Goal: Task Accomplishment & Management: Use online tool/utility

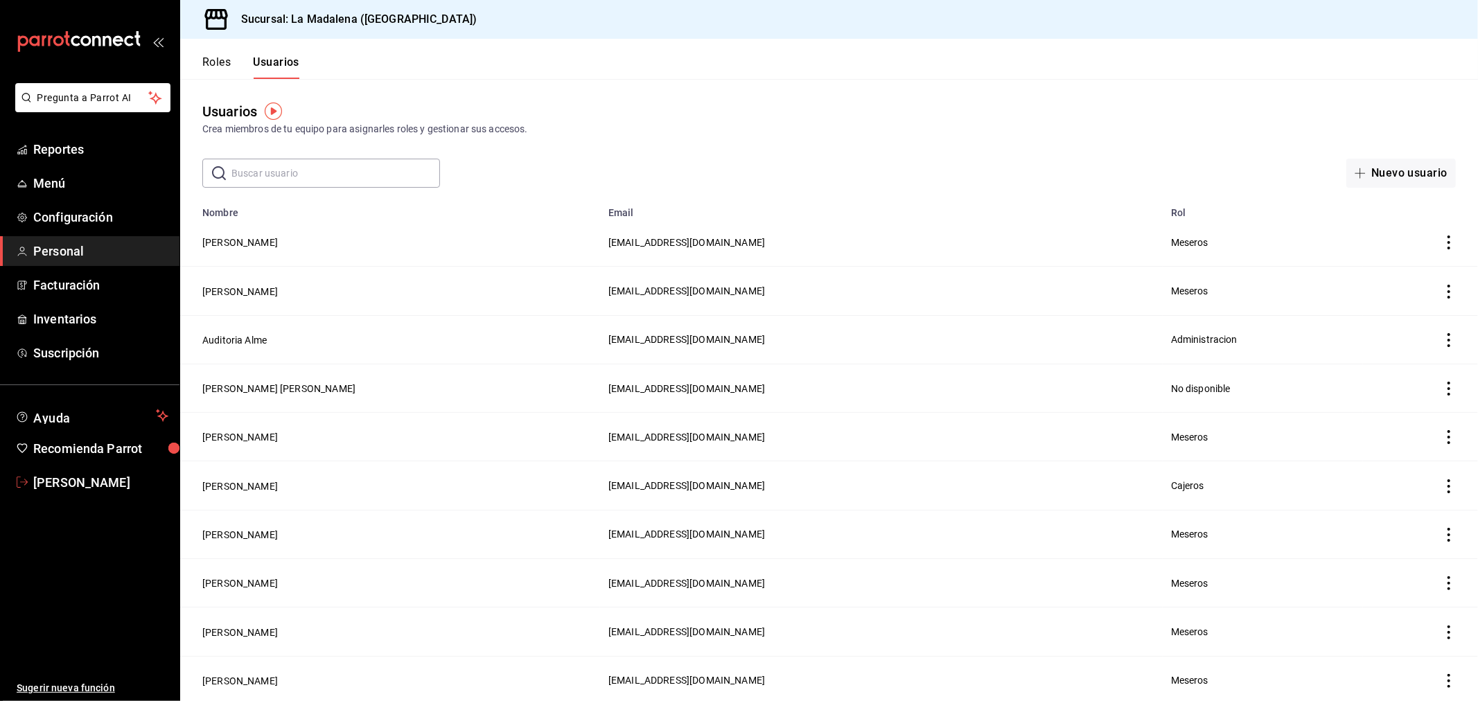
click at [71, 484] on span "Carlos Echavarria" at bounding box center [100, 482] width 135 height 19
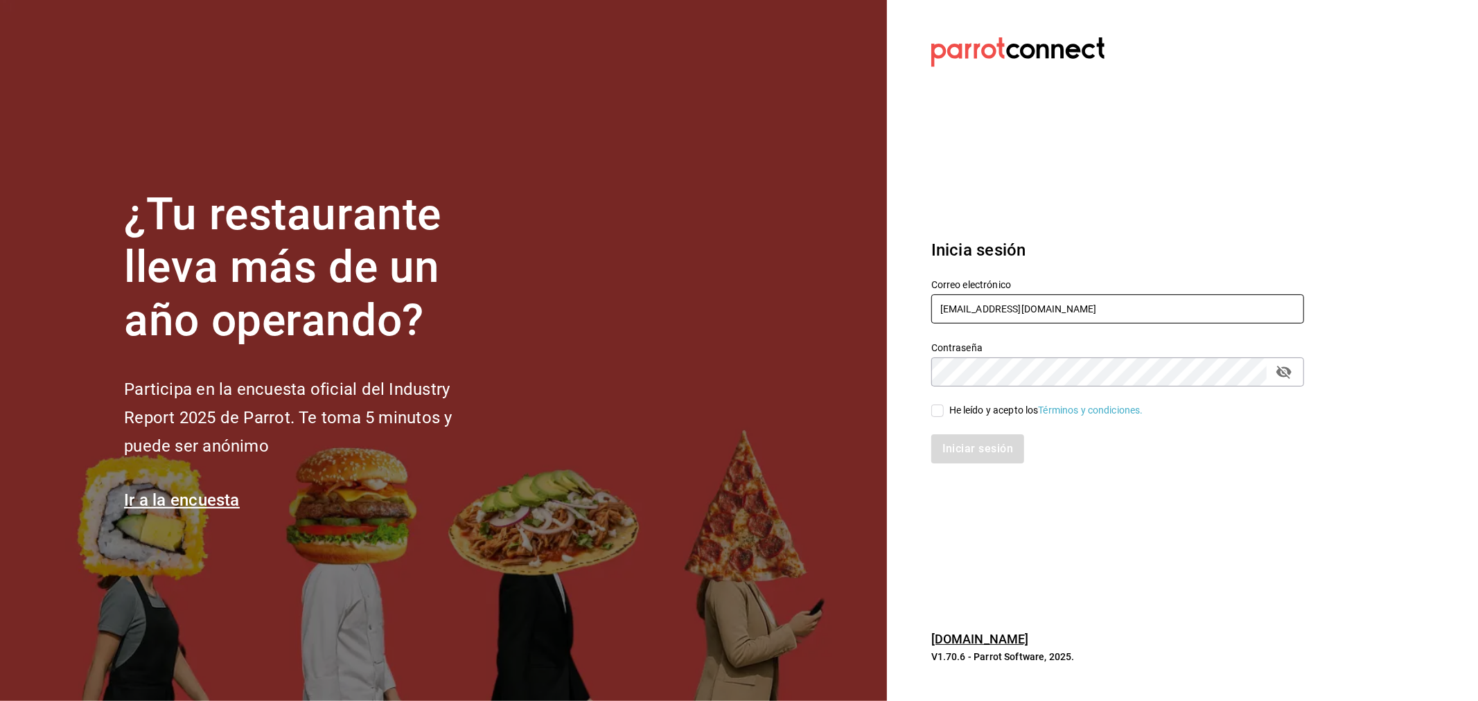
click at [1179, 315] on input "madacancun24@outlook.com" at bounding box center [1117, 309] width 373 height 29
type input "rivekasam@gmail.com"
click at [936, 412] on input "He leído y acepto los Términos y condiciones." at bounding box center [937, 411] width 12 height 12
checkbox input "true"
click at [947, 446] on button "Iniciar sesión" at bounding box center [978, 449] width 94 height 29
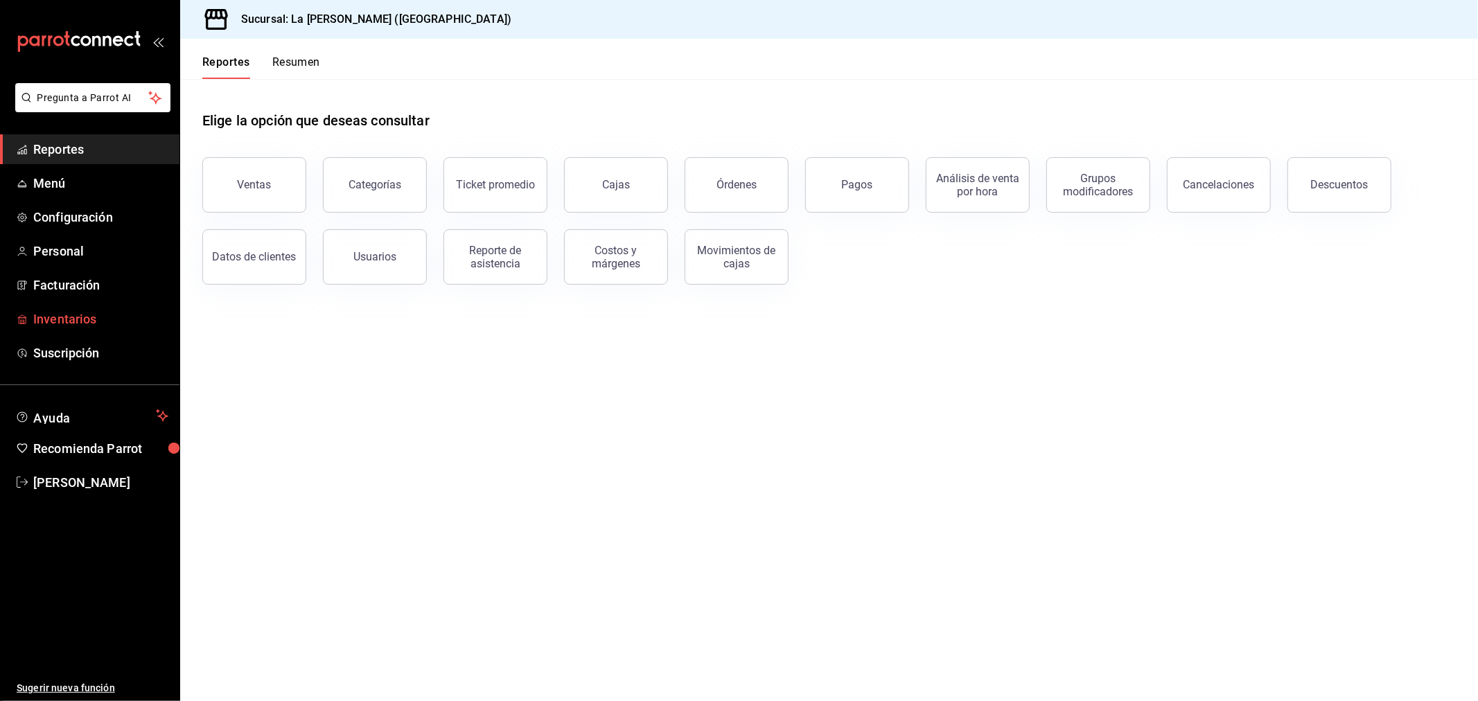
click at [60, 324] on span "Inventarios" at bounding box center [100, 319] width 135 height 19
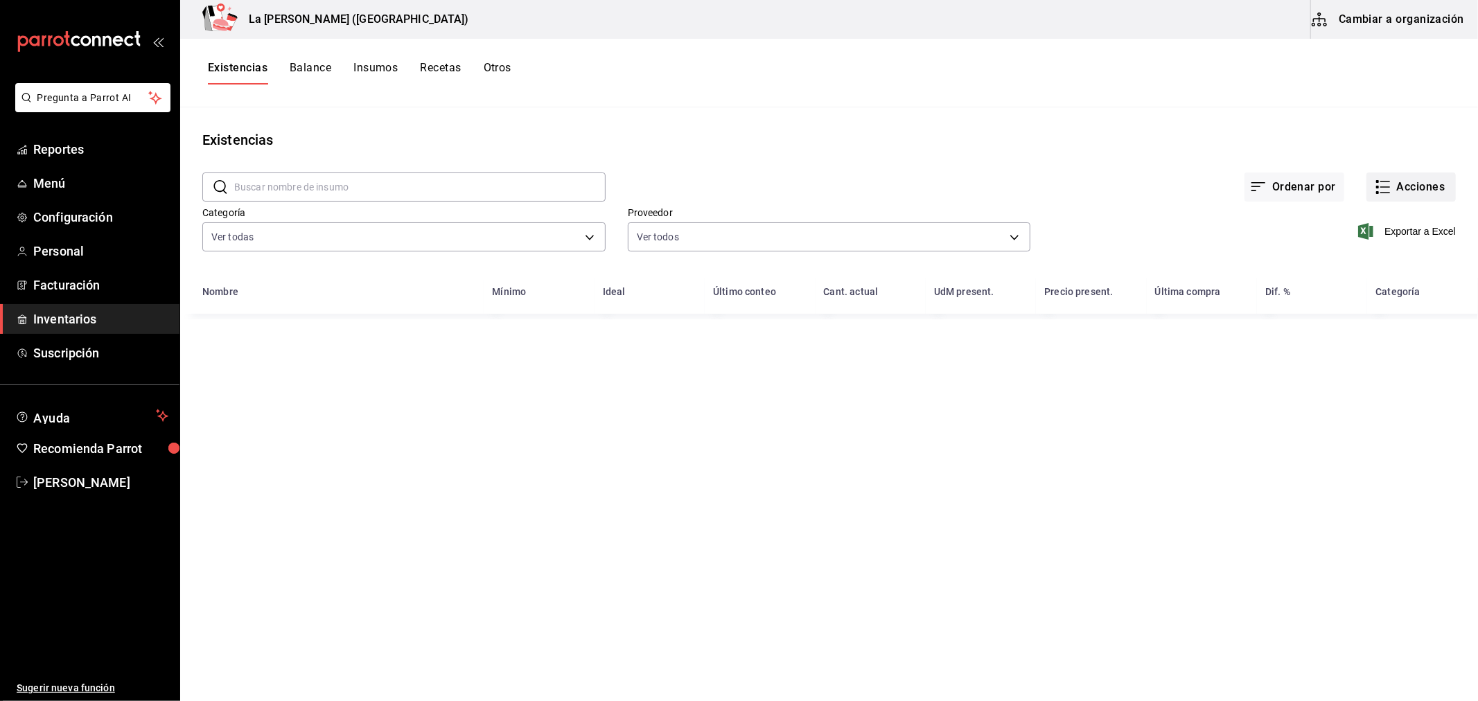
click at [1394, 197] on button "Acciones" at bounding box center [1411, 187] width 89 height 29
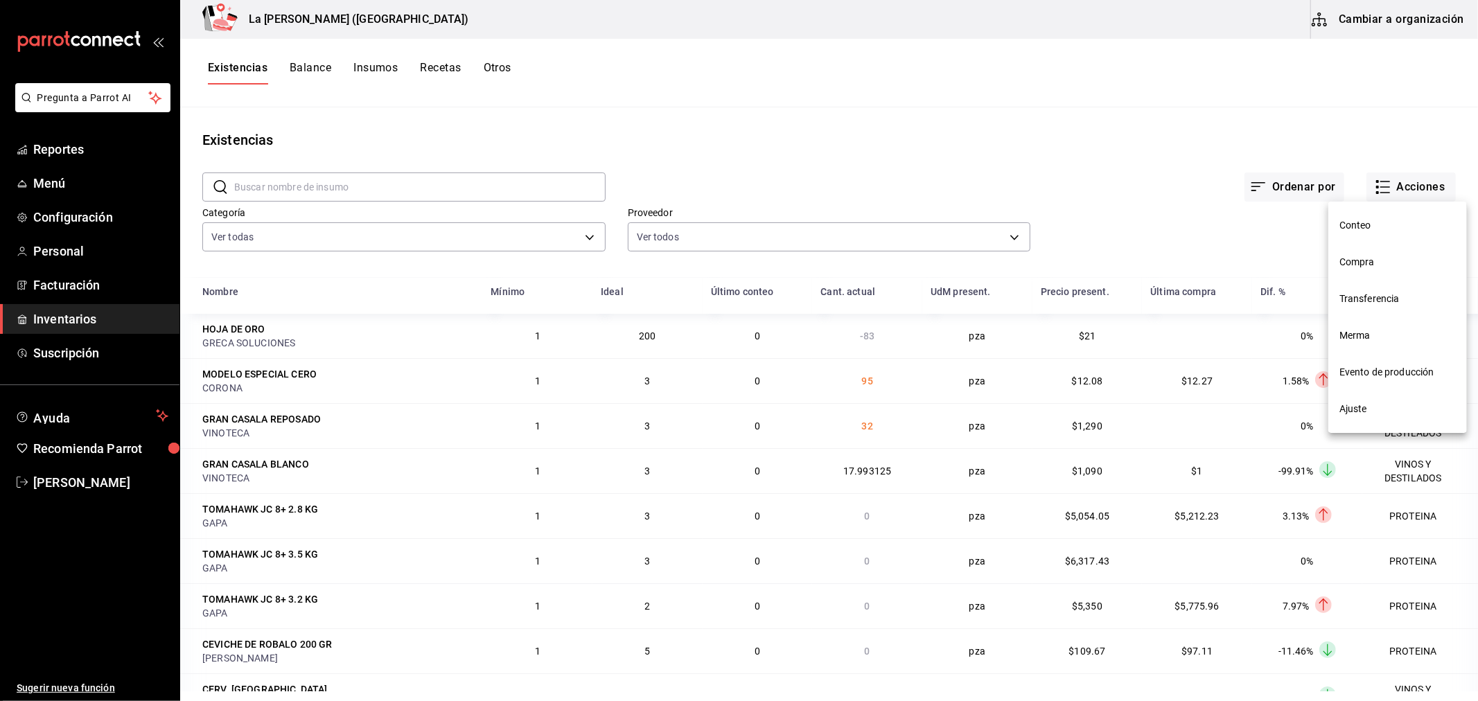
click at [1342, 335] on span "Merma" at bounding box center [1398, 335] width 116 height 15
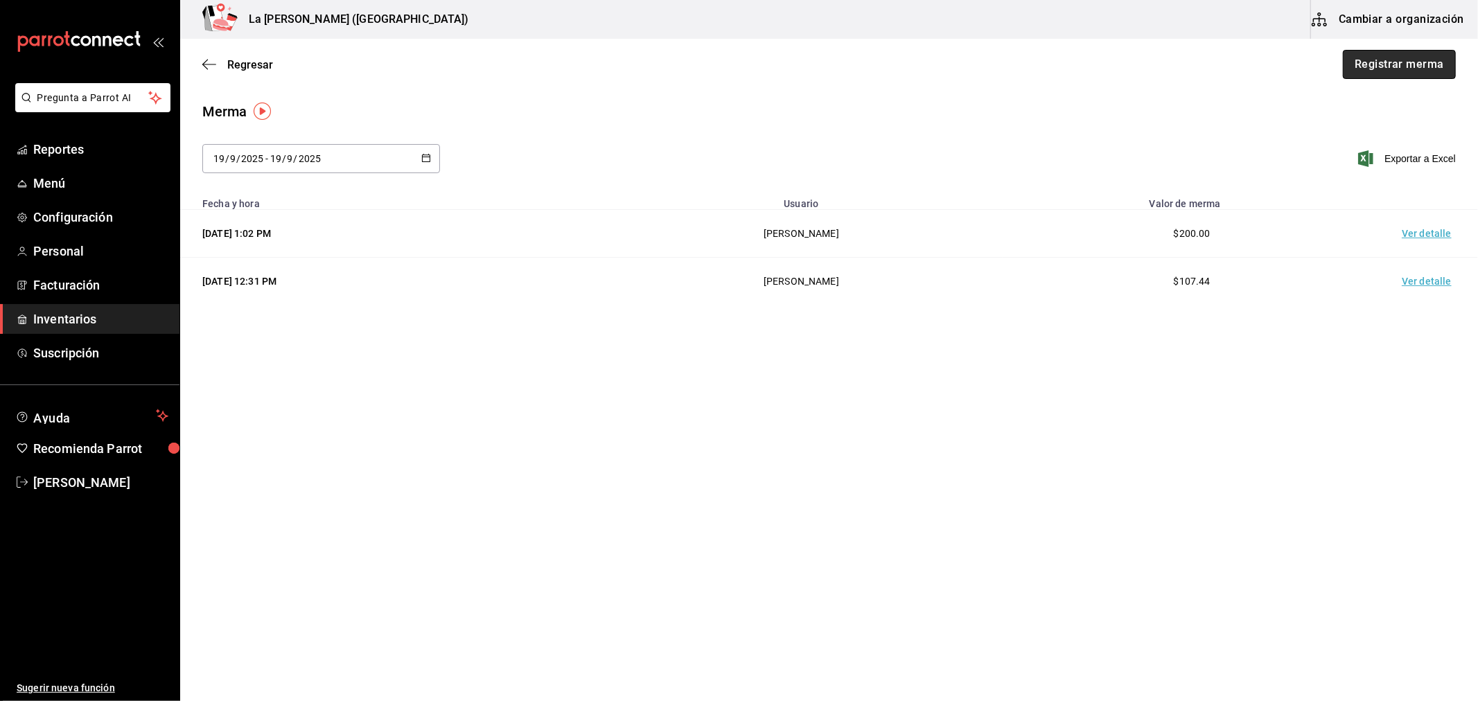
click at [1387, 69] on button "Registrar merma" at bounding box center [1399, 64] width 113 height 29
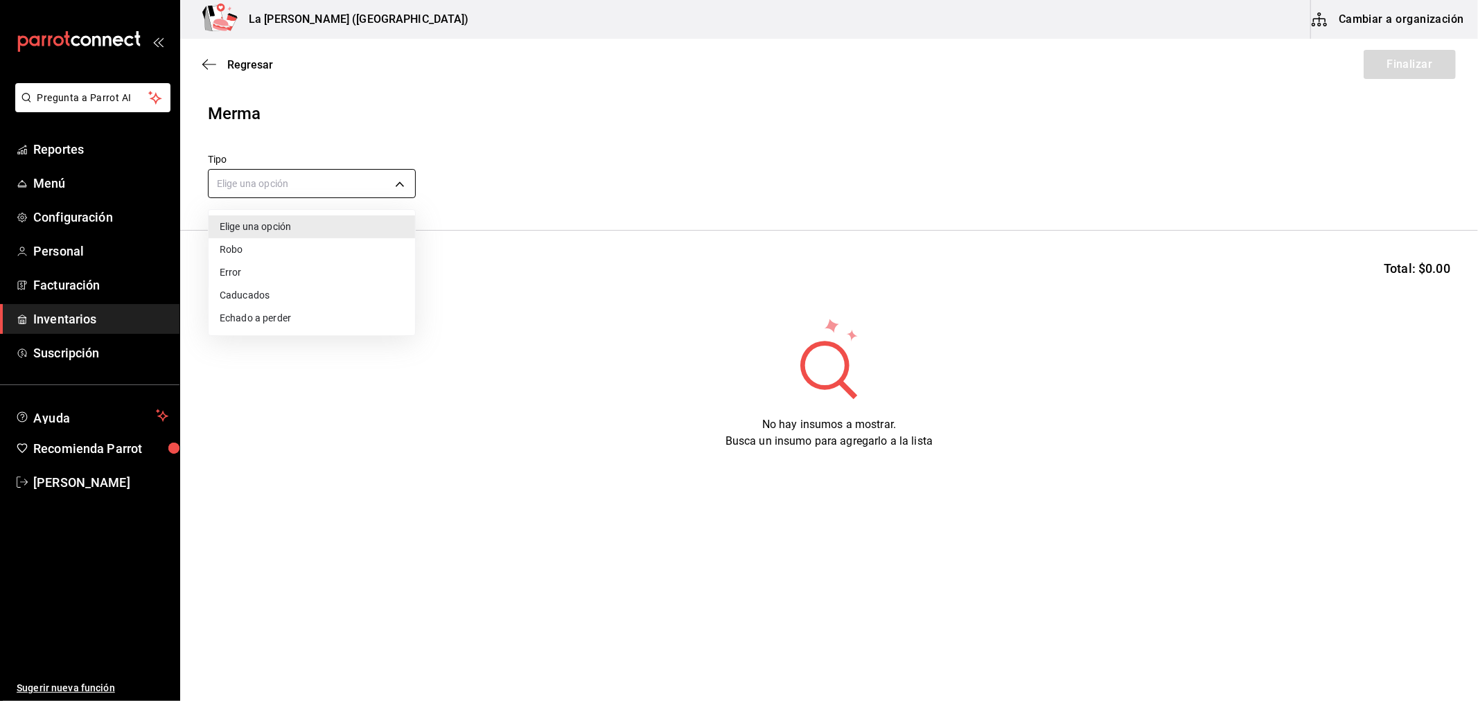
click at [301, 189] on body "Pregunta a Parrot AI Reportes Menú Configuración Personal Facturación Inventari…" at bounding box center [739, 311] width 1478 height 623
click at [245, 278] on li "Error" at bounding box center [312, 272] width 207 height 23
type input "ERROR"
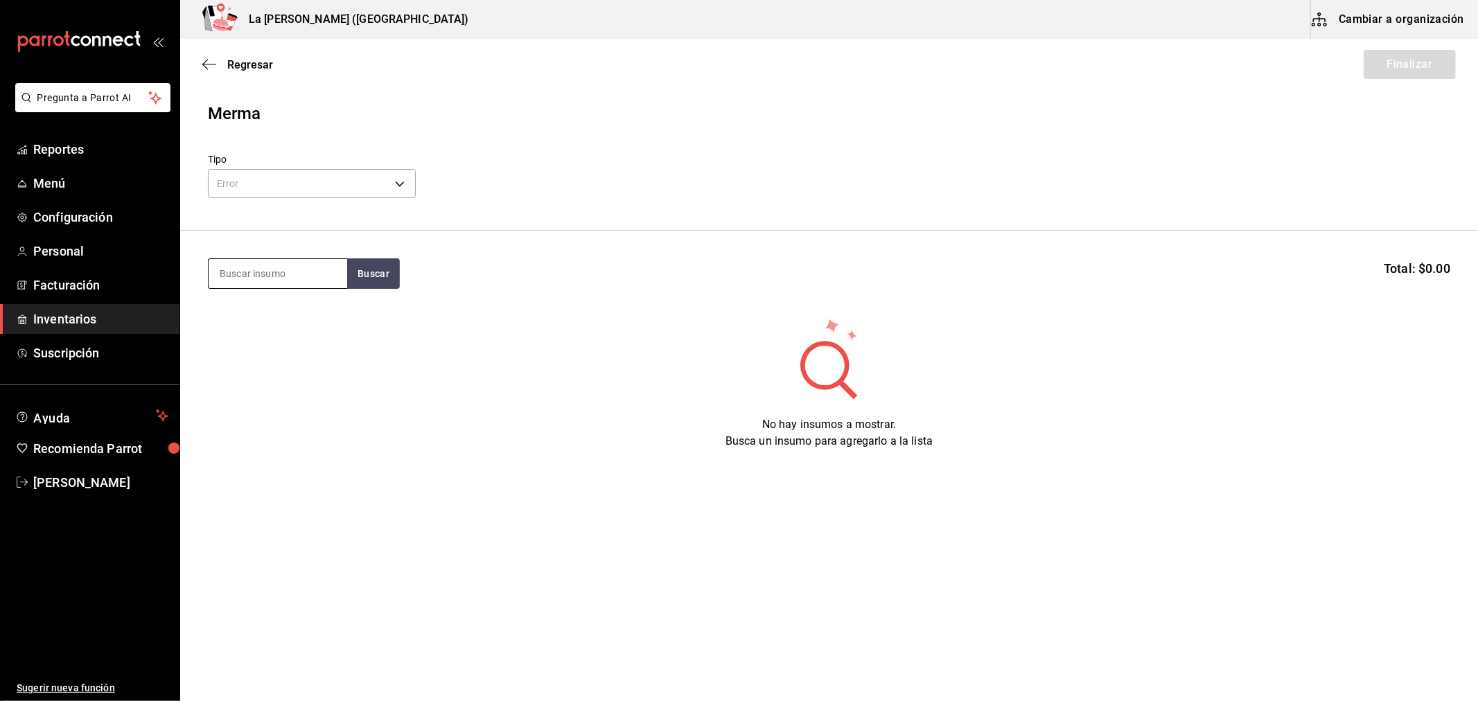
click at [278, 270] on input at bounding box center [278, 273] width 139 height 29
type input "bacardi"
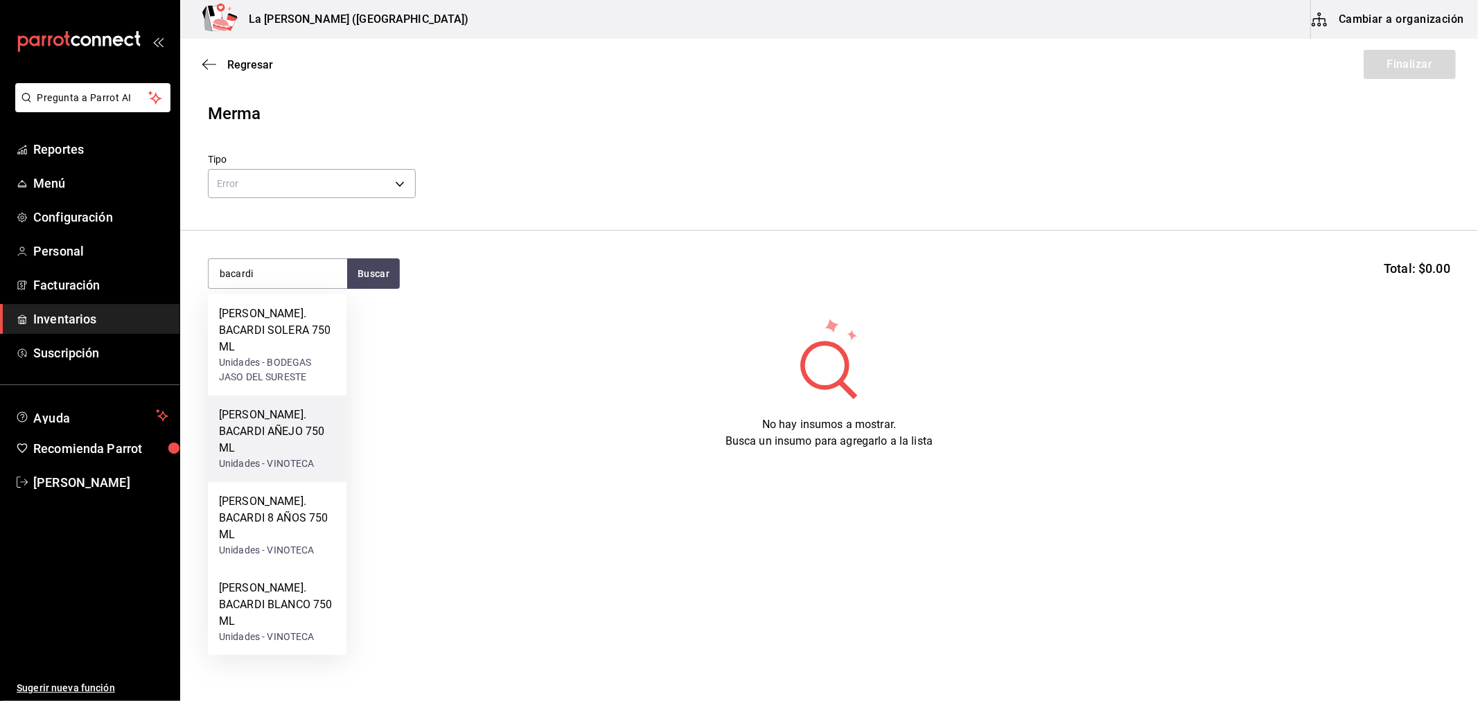
click at [291, 407] on div "[PERSON_NAME]. BACARDI AÑEJO 750 ML" at bounding box center [277, 432] width 116 height 50
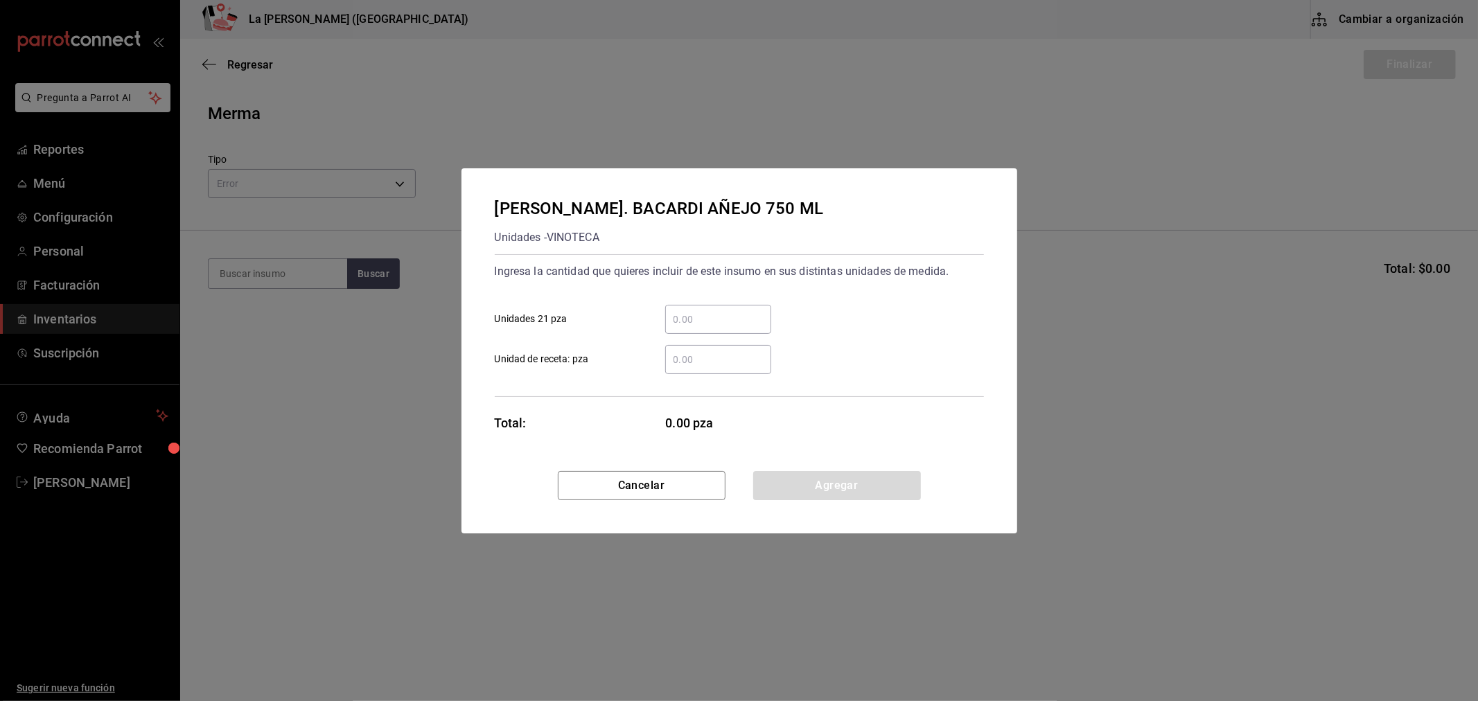
click at [705, 324] on input "​ Unidades 21 pza" at bounding box center [718, 319] width 106 height 17
type input "1"
click button "Agregar" at bounding box center [837, 485] width 168 height 29
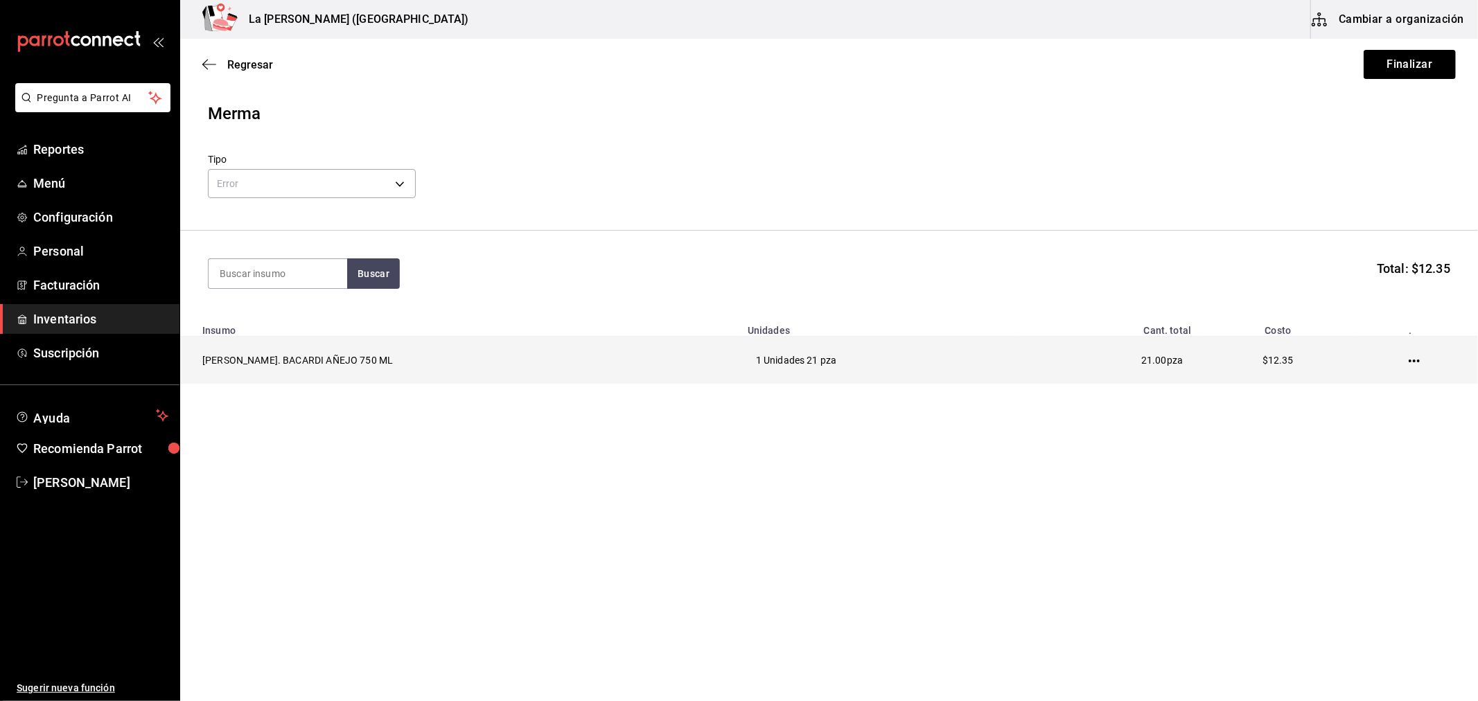
click at [1409, 361] on icon "button" at bounding box center [1414, 361] width 11 height 3
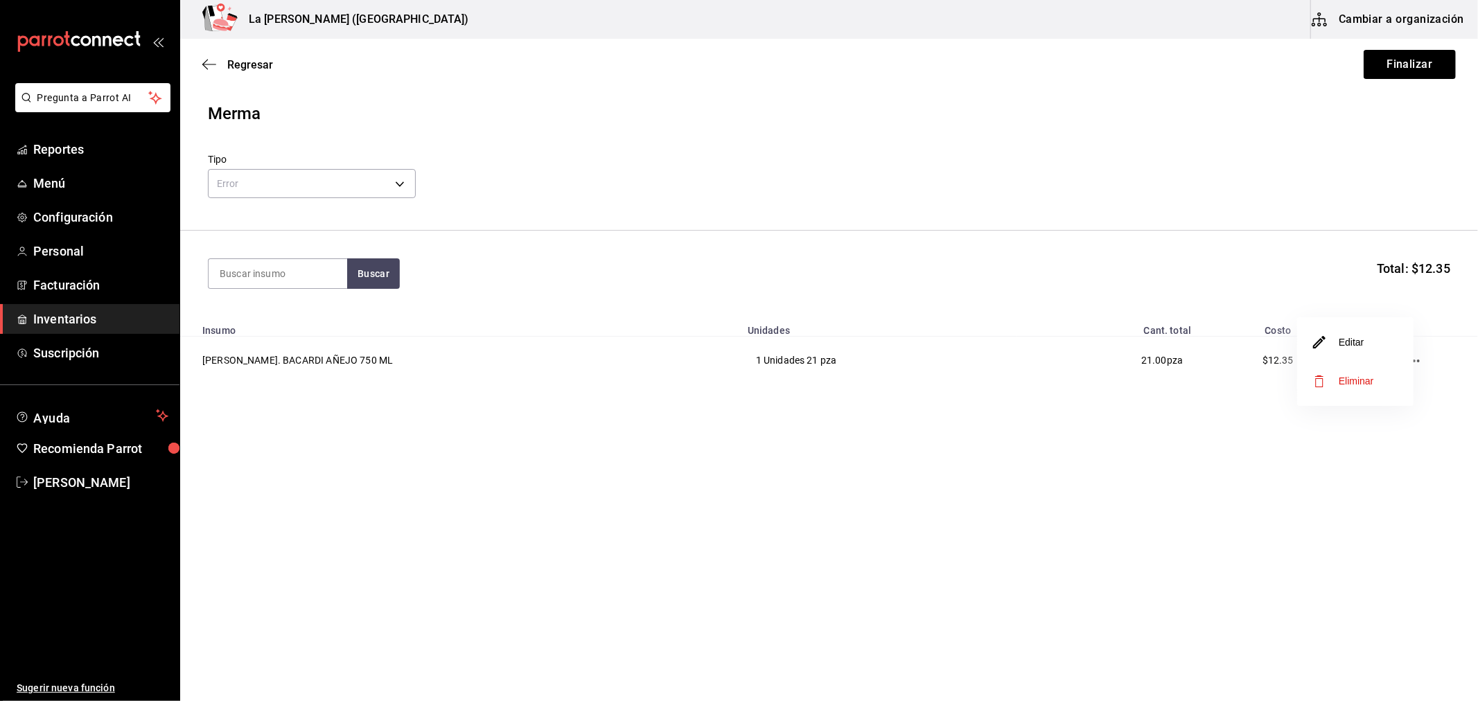
click at [1361, 380] on span "Eliminar" at bounding box center [1356, 381] width 35 height 11
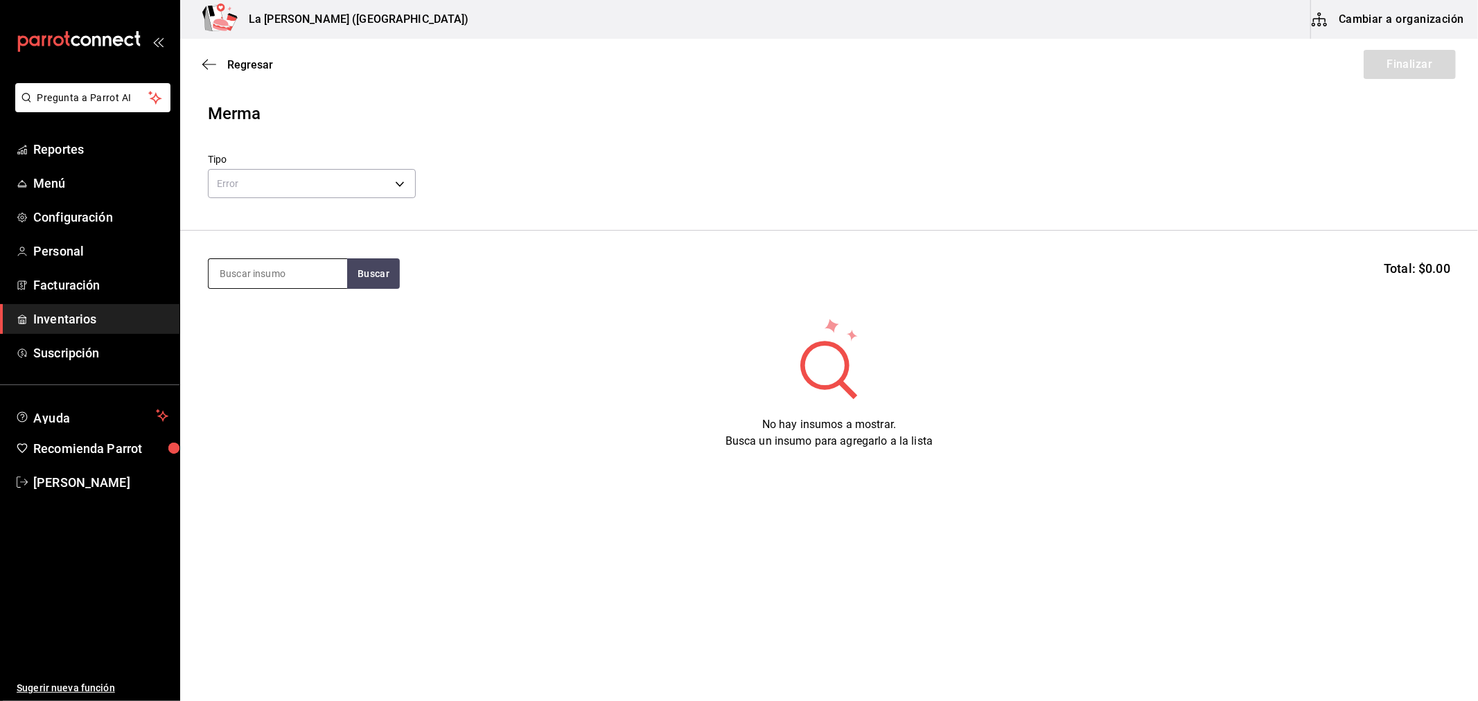
click at [275, 272] on input at bounding box center [278, 273] width 139 height 29
type input "bacar"
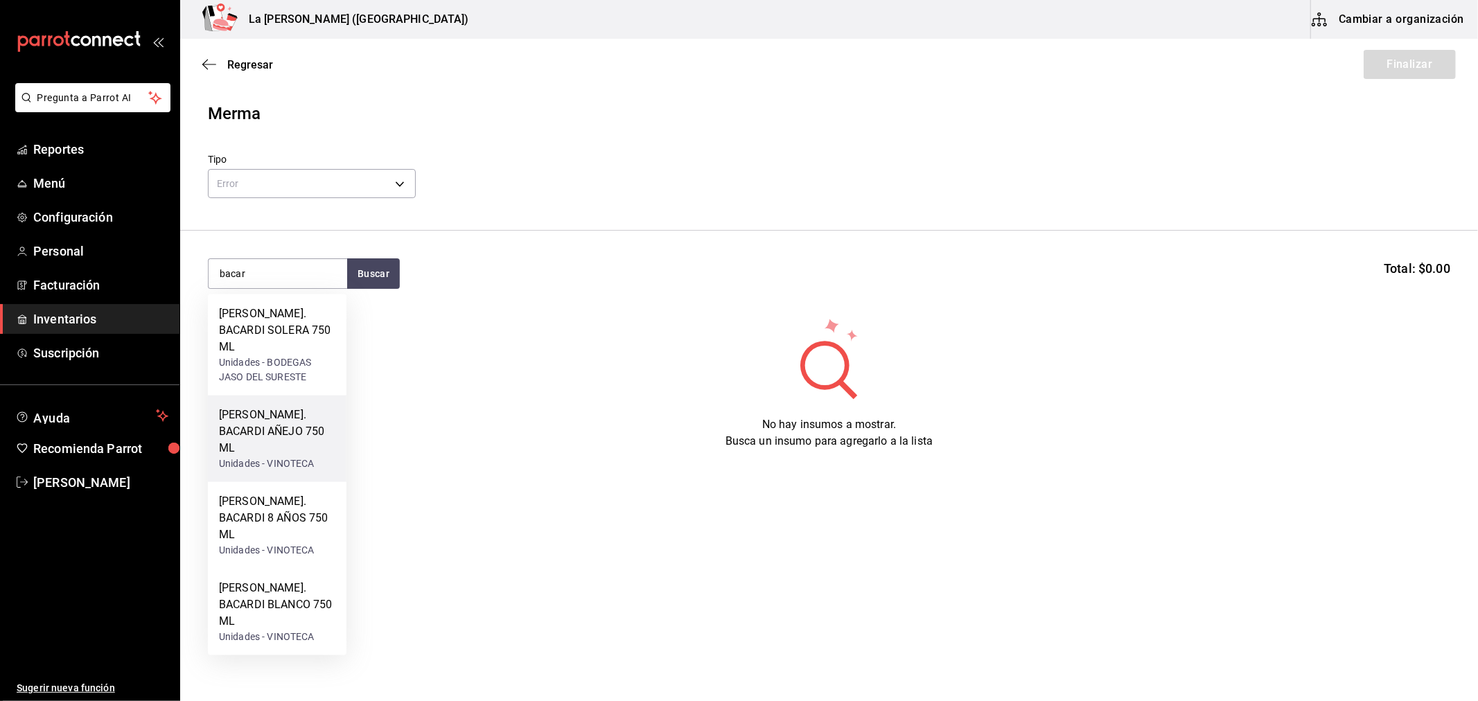
click at [288, 417] on div "[PERSON_NAME]. BACARDI AÑEJO 750 ML" at bounding box center [277, 432] width 116 height 50
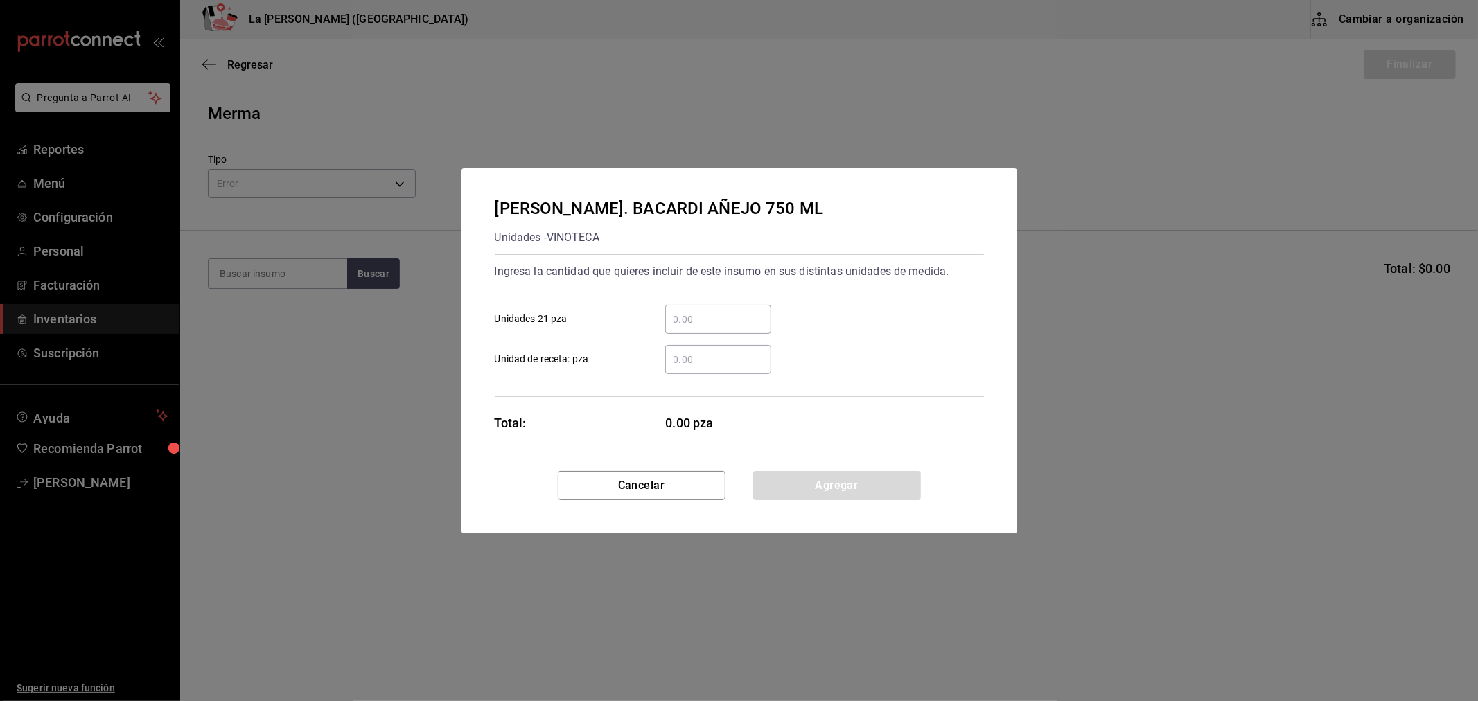
click at [718, 322] on input "​ Unidades 21 pza" at bounding box center [718, 319] width 106 height 17
type input "1"
click button "Agregar" at bounding box center [837, 485] width 168 height 29
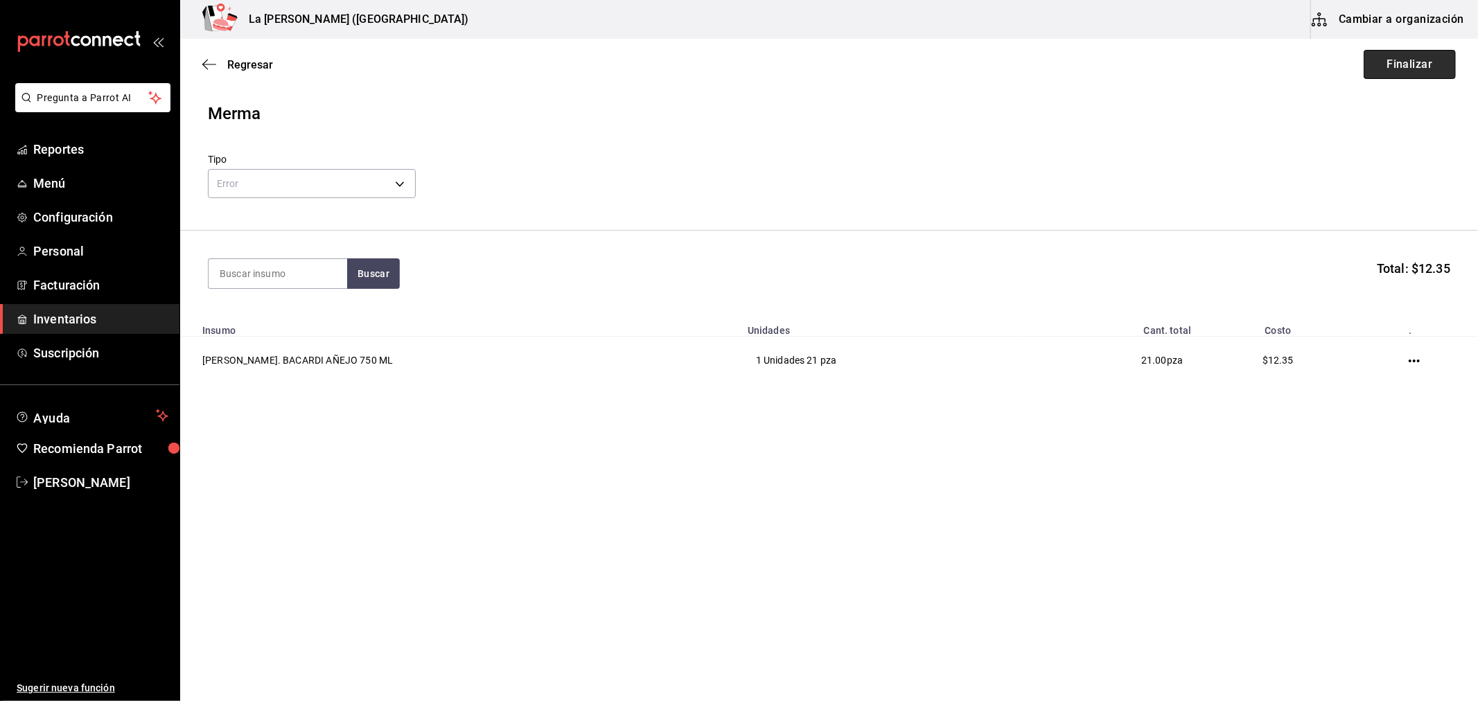
click at [1425, 68] on button "Finalizar" at bounding box center [1410, 64] width 92 height 29
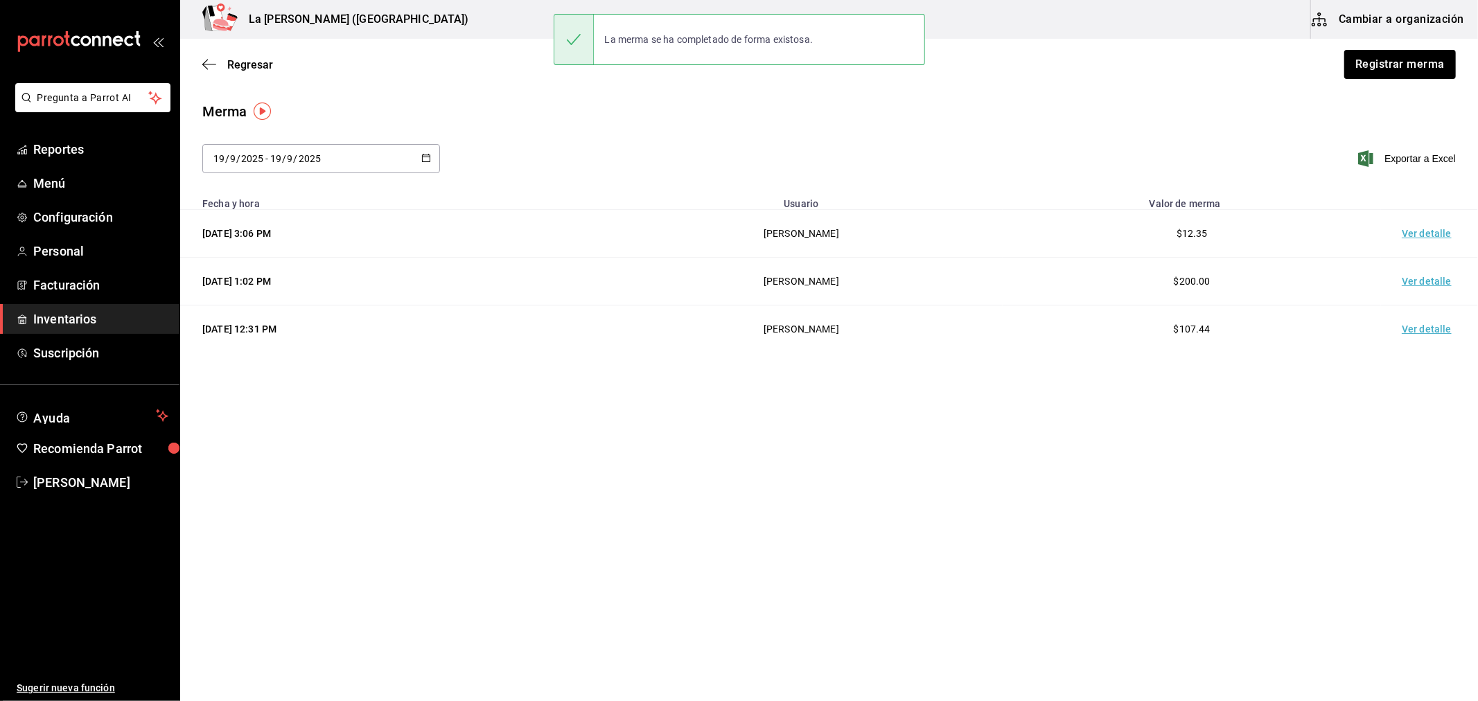
click at [1416, 230] on td "Ver detalle" at bounding box center [1429, 234] width 97 height 48
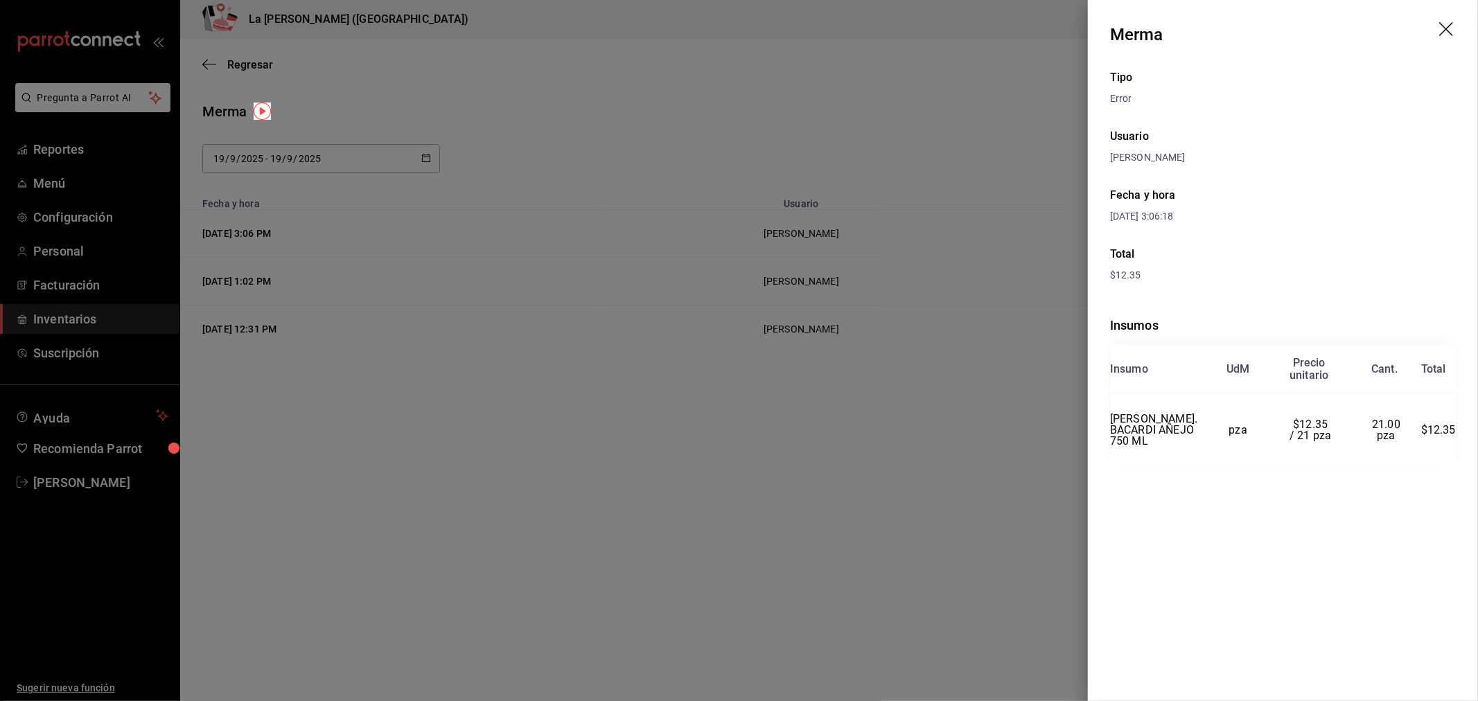
click at [951, 190] on div at bounding box center [739, 350] width 1478 height 701
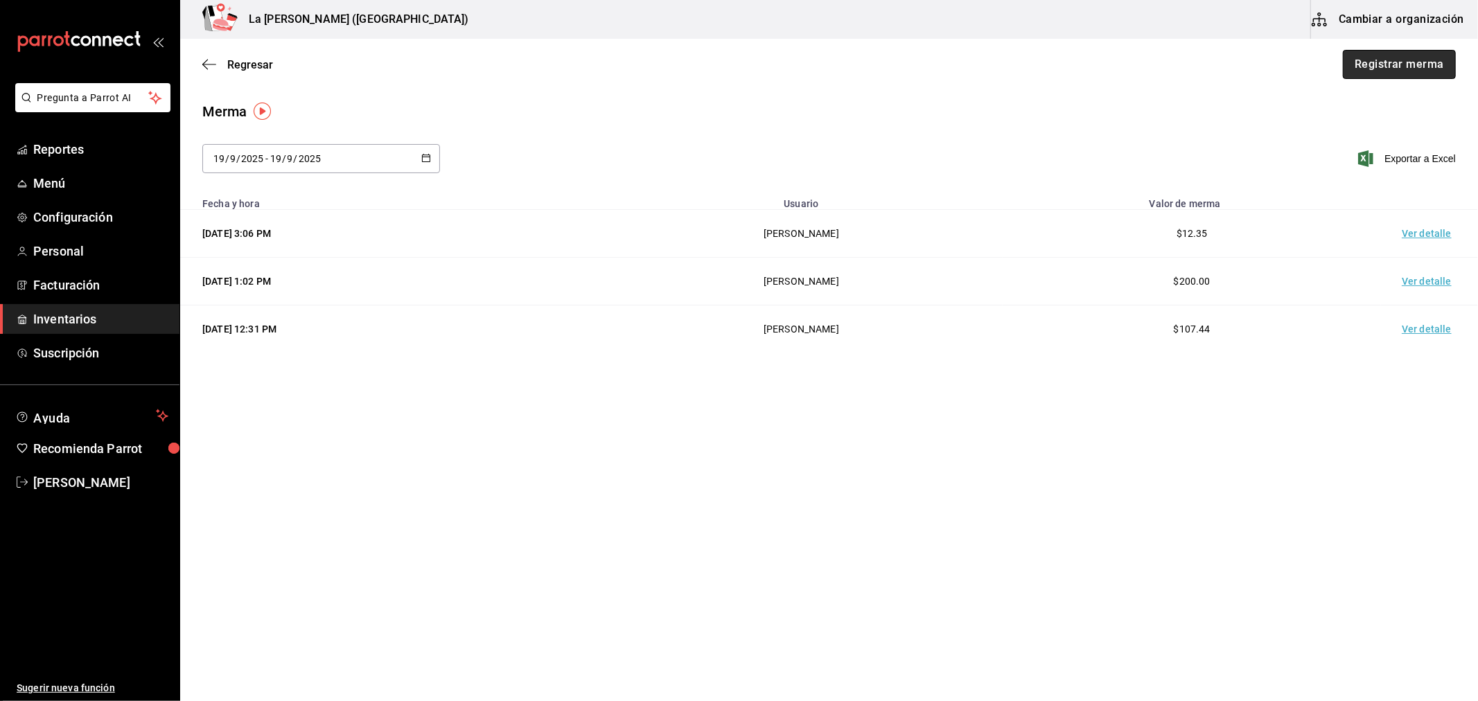
click at [1423, 73] on button "Registrar merma" at bounding box center [1399, 64] width 113 height 29
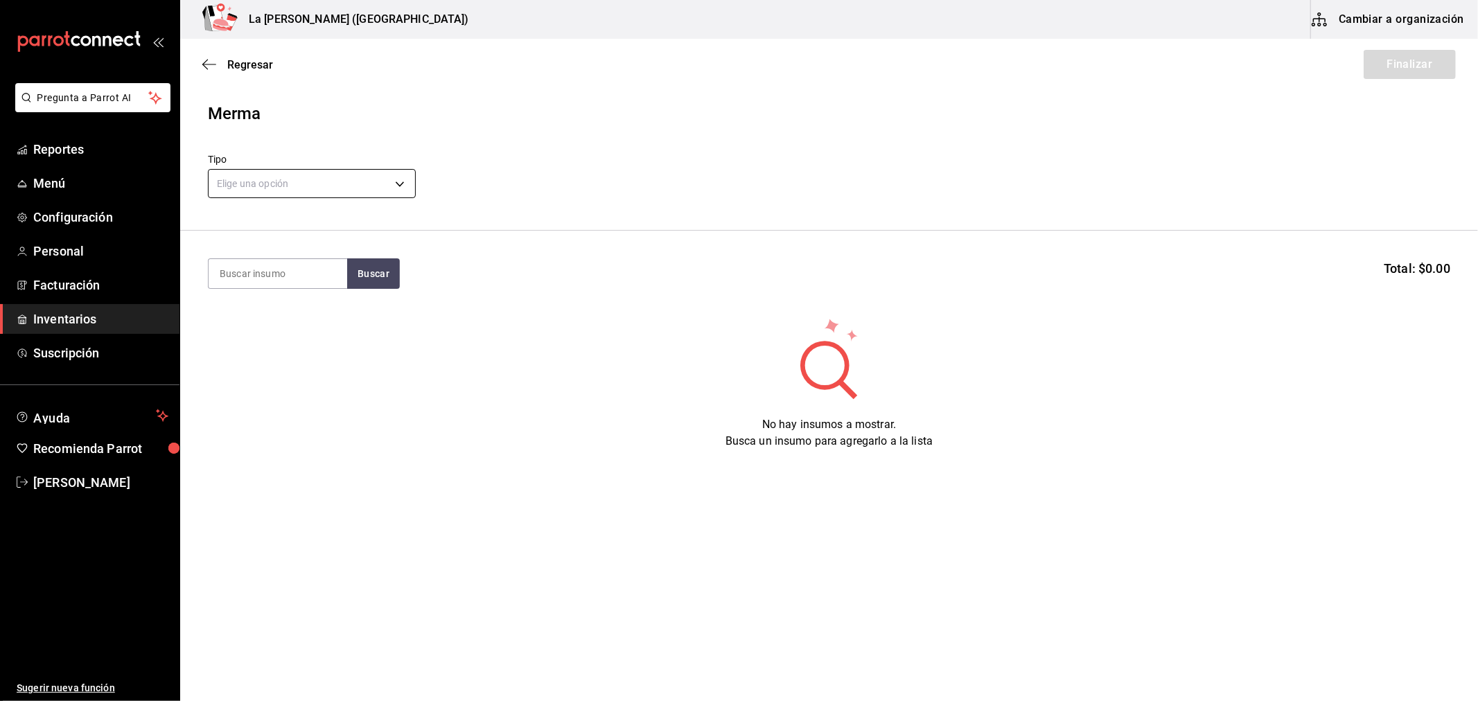
click at [307, 184] on body "Pregunta a Parrot AI Reportes Menú Configuración Personal Facturación Inventari…" at bounding box center [739, 311] width 1478 height 623
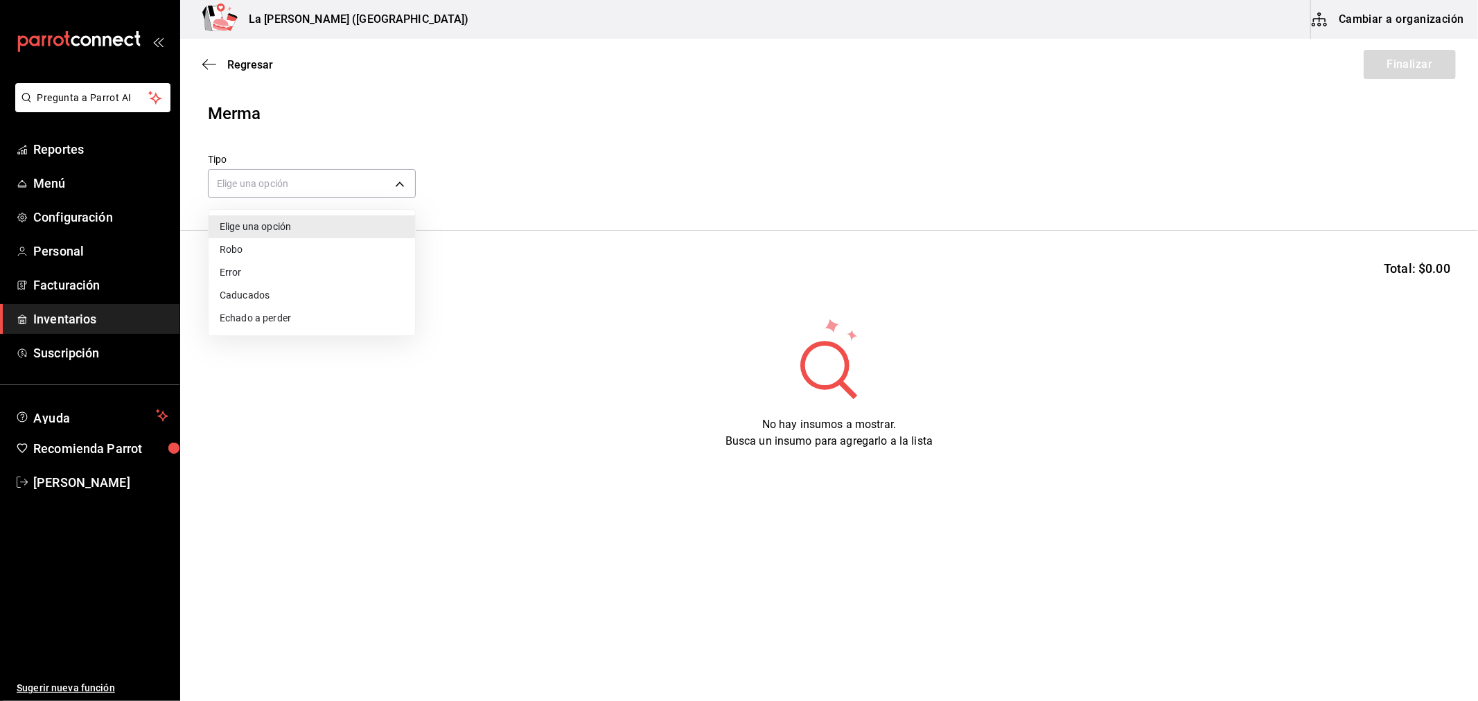
click at [270, 272] on li "Error" at bounding box center [312, 272] width 207 height 23
type input "ERROR"
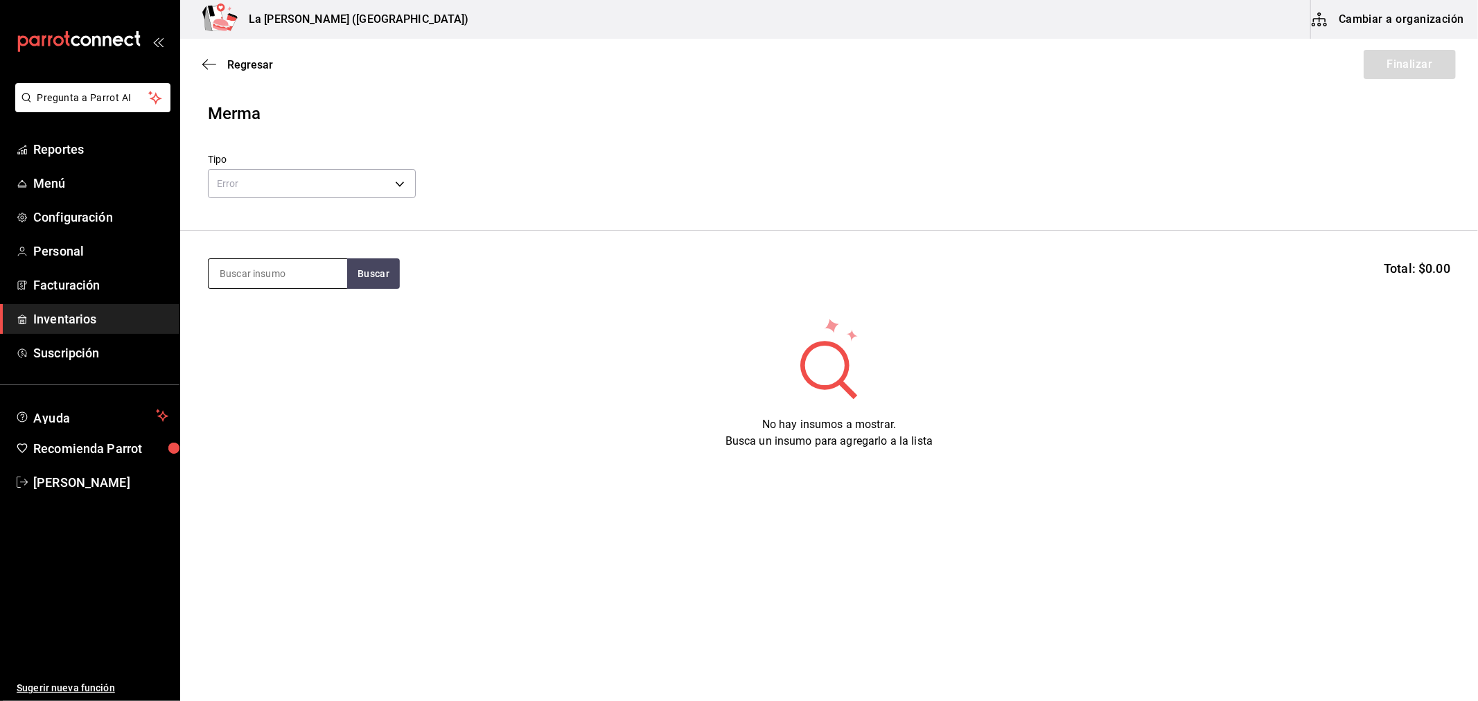
click at [272, 275] on input at bounding box center [278, 273] width 139 height 29
type input "union"
click at [272, 320] on div "MEZ. UNION JOVEN 700 ML" at bounding box center [277, 322] width 116 height 33
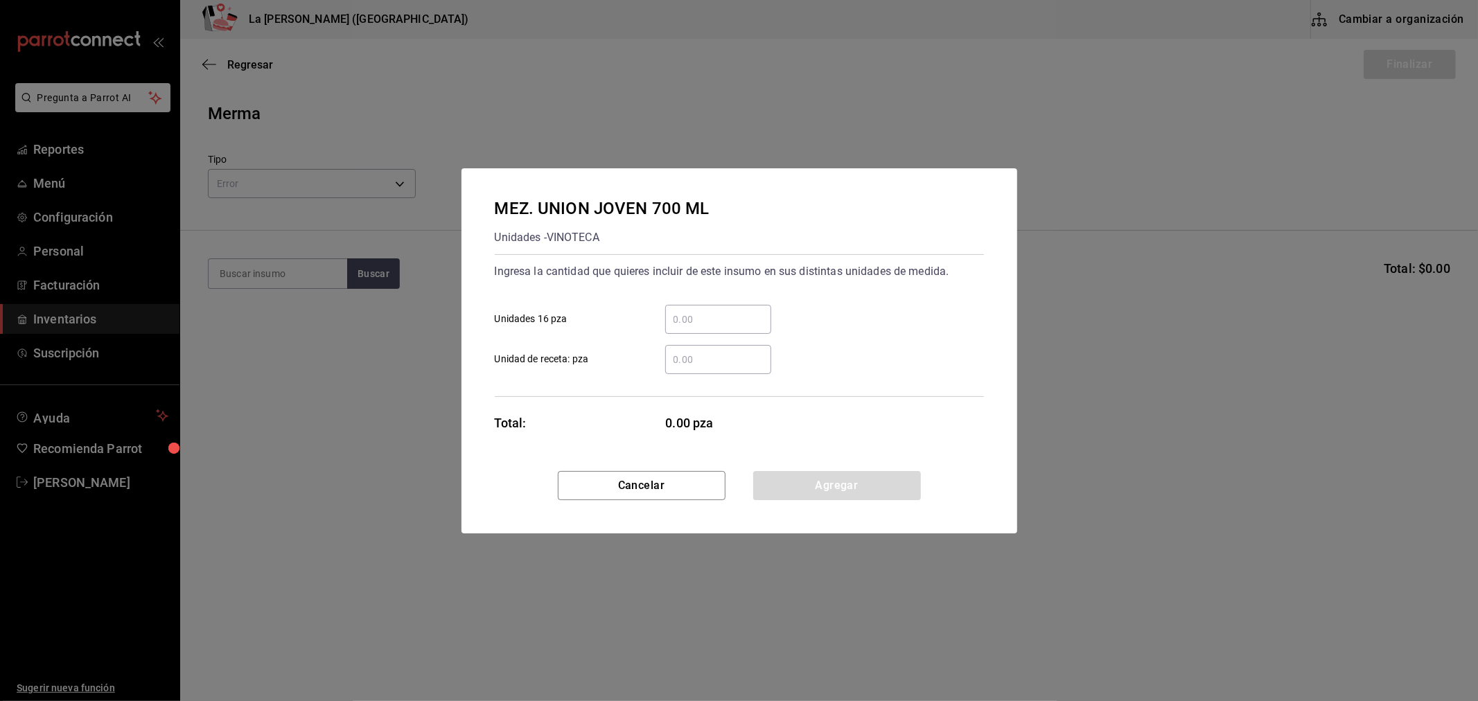
click at [704, 310] on div "​" at bounding box center [718, 319] width 106 height 29
click at [704, 311] on input "​ Unidades 16 pza" at bounding box center [718, 319] width 106 height 17
type input "1"
click button "Agregar" at bounding box center [837, 485] width 168 height 29
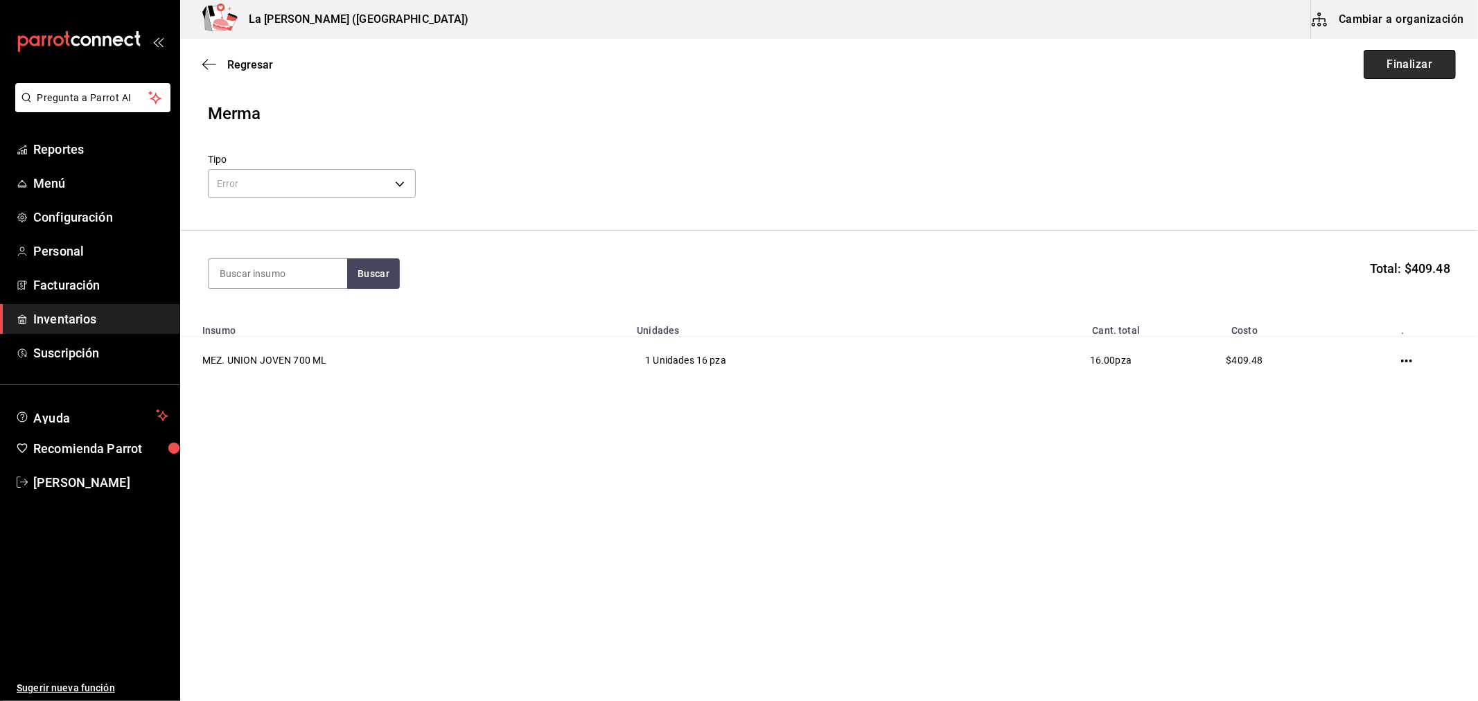
click at [1407, 68] on button "Finalizar" at bounding box center [1410, 64] width 92 height 29
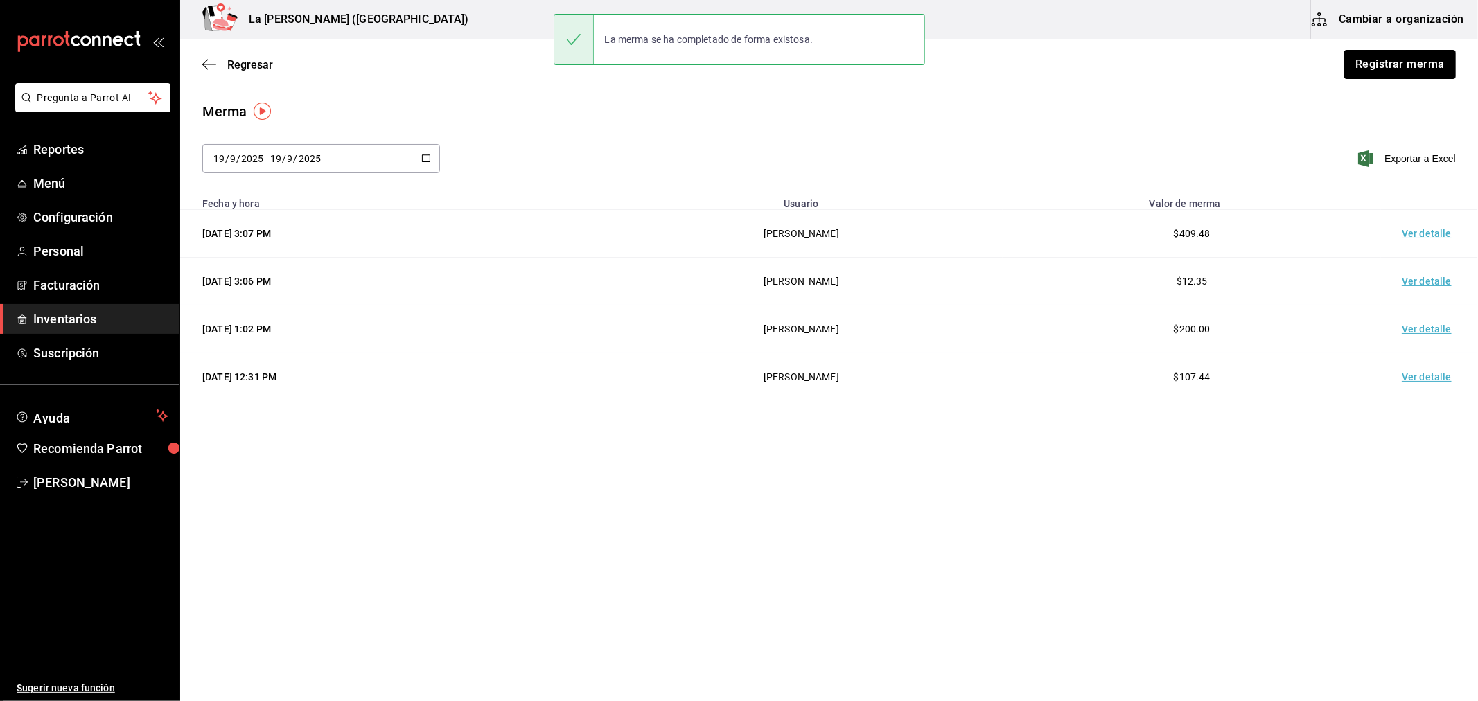
click at [1419, 231] on td "Ver detalle" at bounding box center [1429, 234] width 97 height 48
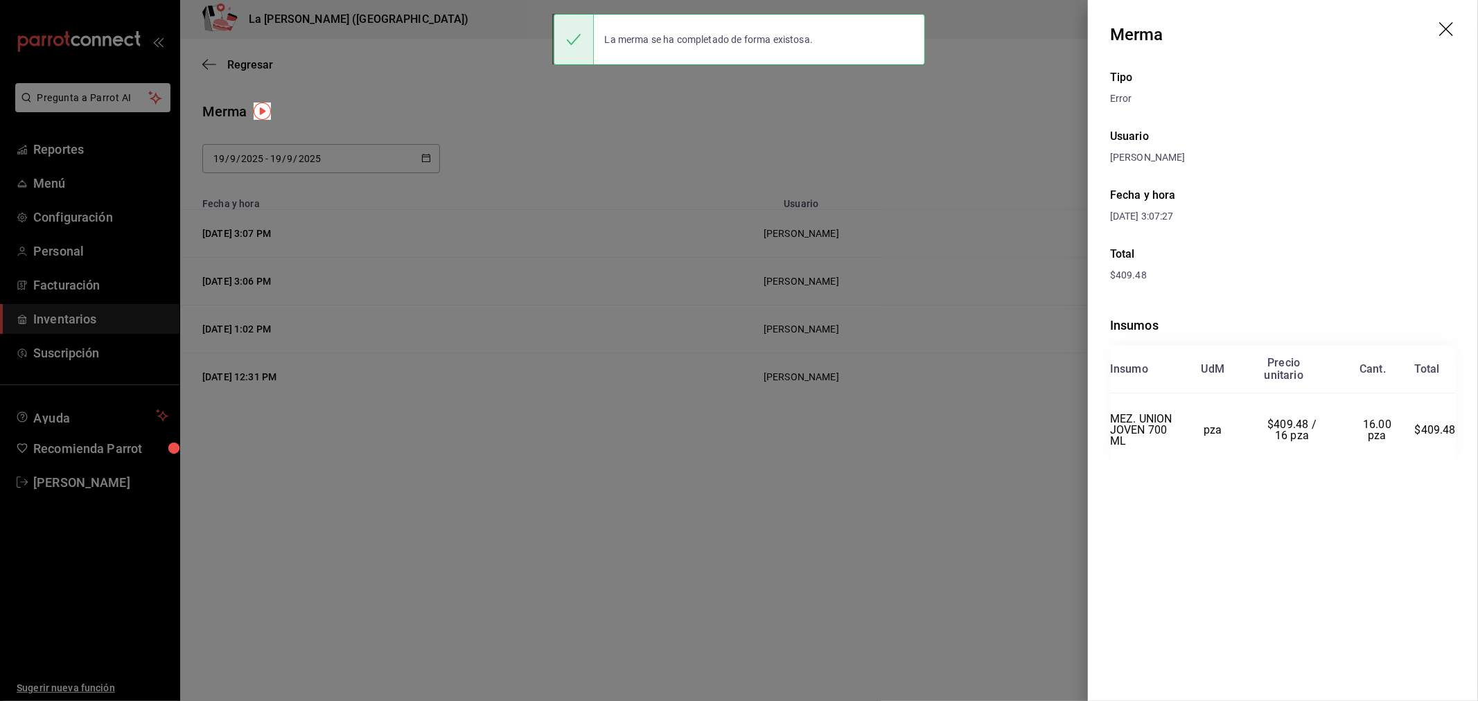
click at [945, 165] on div at bounding box center [739, 350] width 1478 height 701
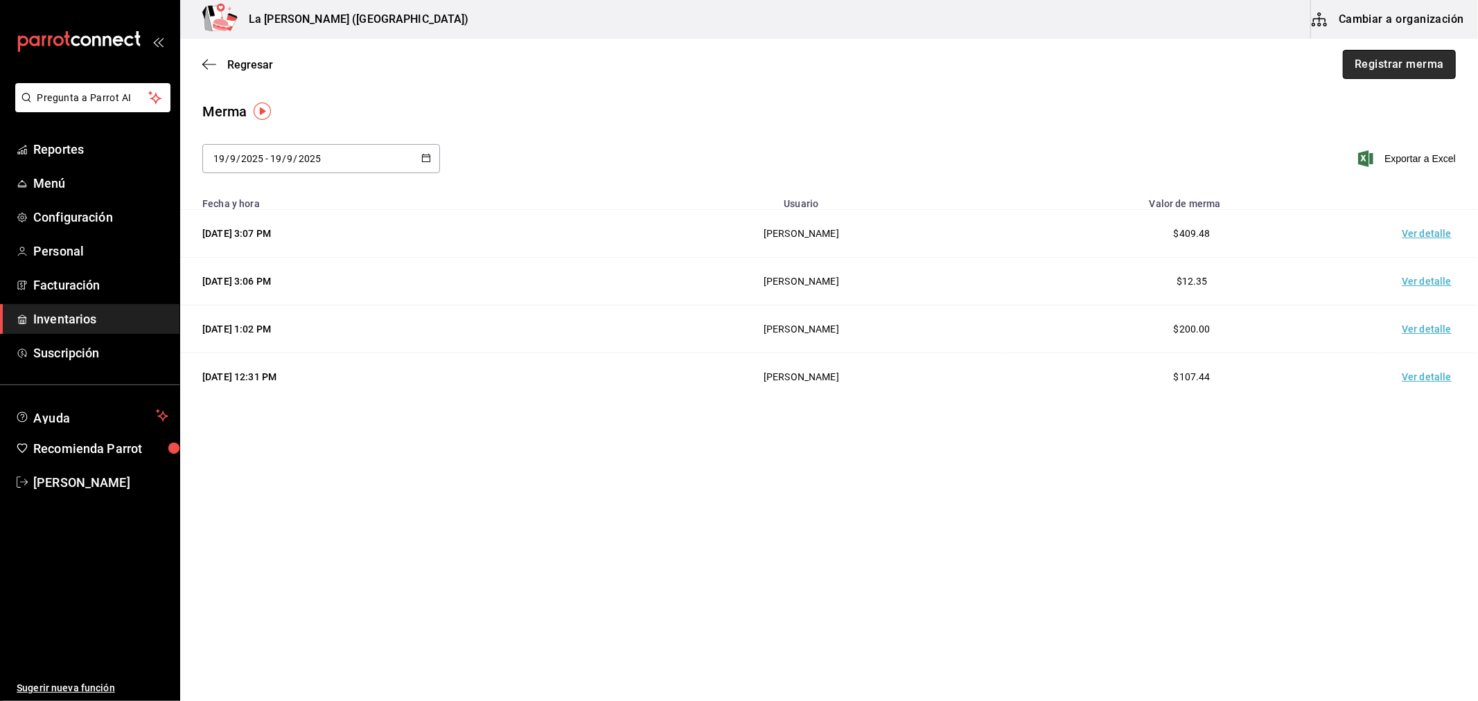
click at [1407, 63] on button "Registrar merma" at bounding box center [1399, 64] width 113 height 29
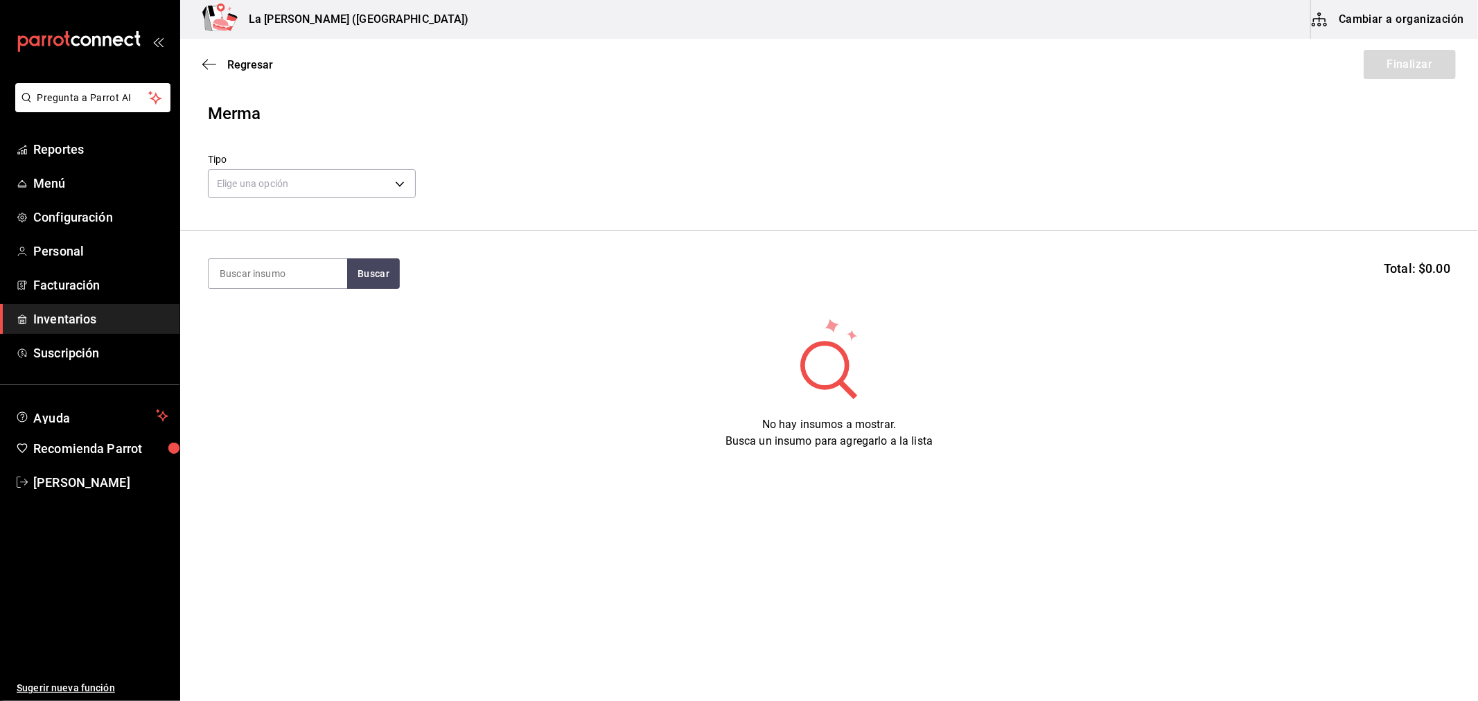
click at [310, 199] on div "Elige una opción default" at bounding box center [312, 182] width 208 height 37
click at [314, 195] on body "Pregunta a Parrot AI Reportes Menú Configuración Personal Facturación Inventari…" at bounding box center [739, 311] width 1478 height 623
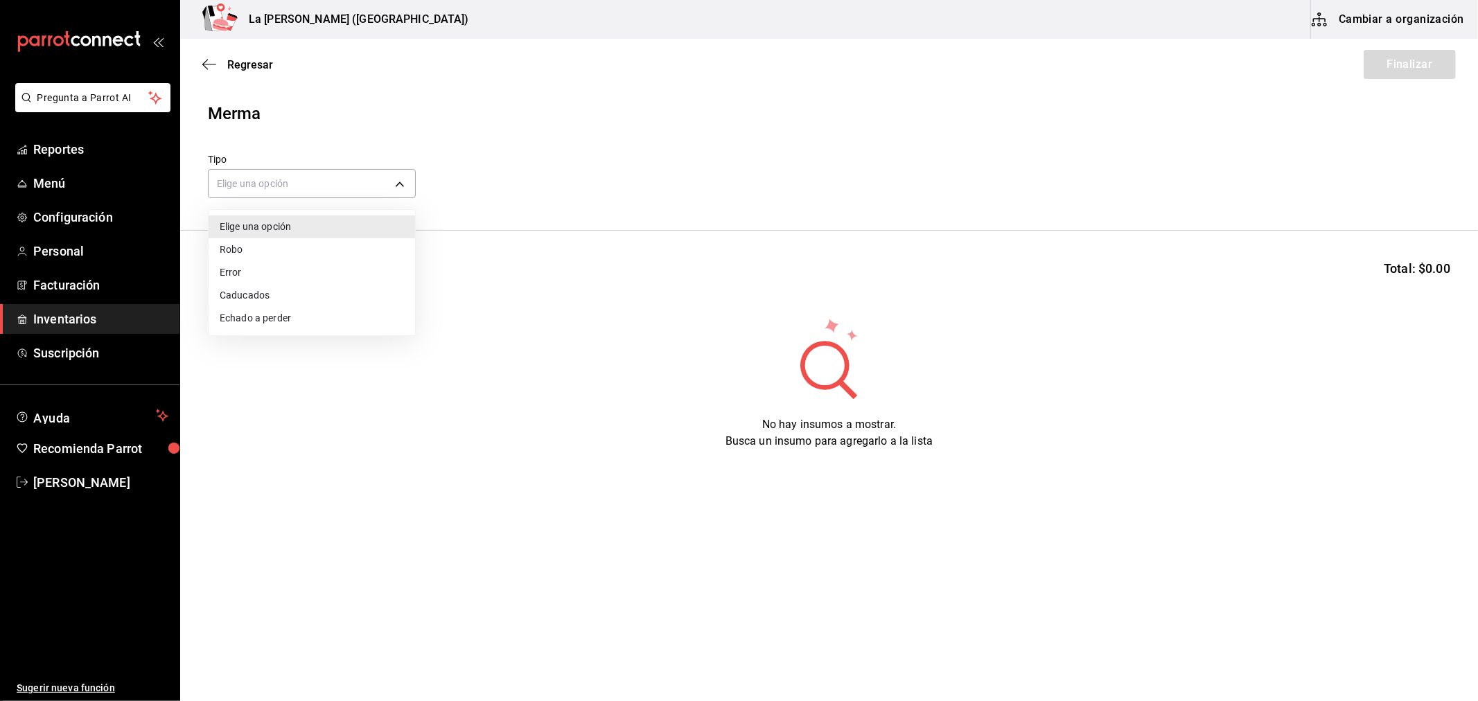
click at [247, 272] on li "Error" at bounding box center [312, 272] width 207 height 23
type input "ERROR"
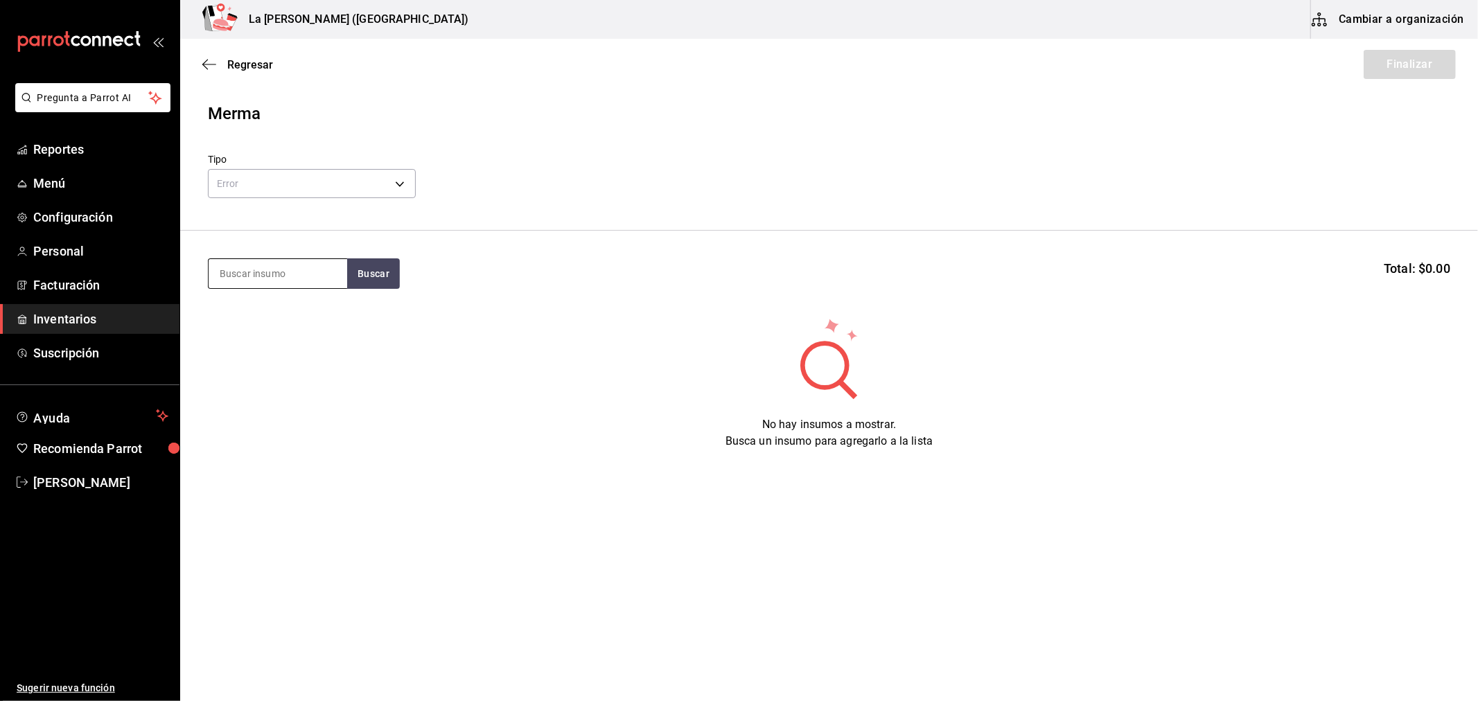
click at [299, 279] on input at bounding box center [278, 273] width 139 height 29
click at [274, 280] on input "cerveza oscu" at bounding box center [278, 273] width 139 height 29
type input "u"
type input "cerv"
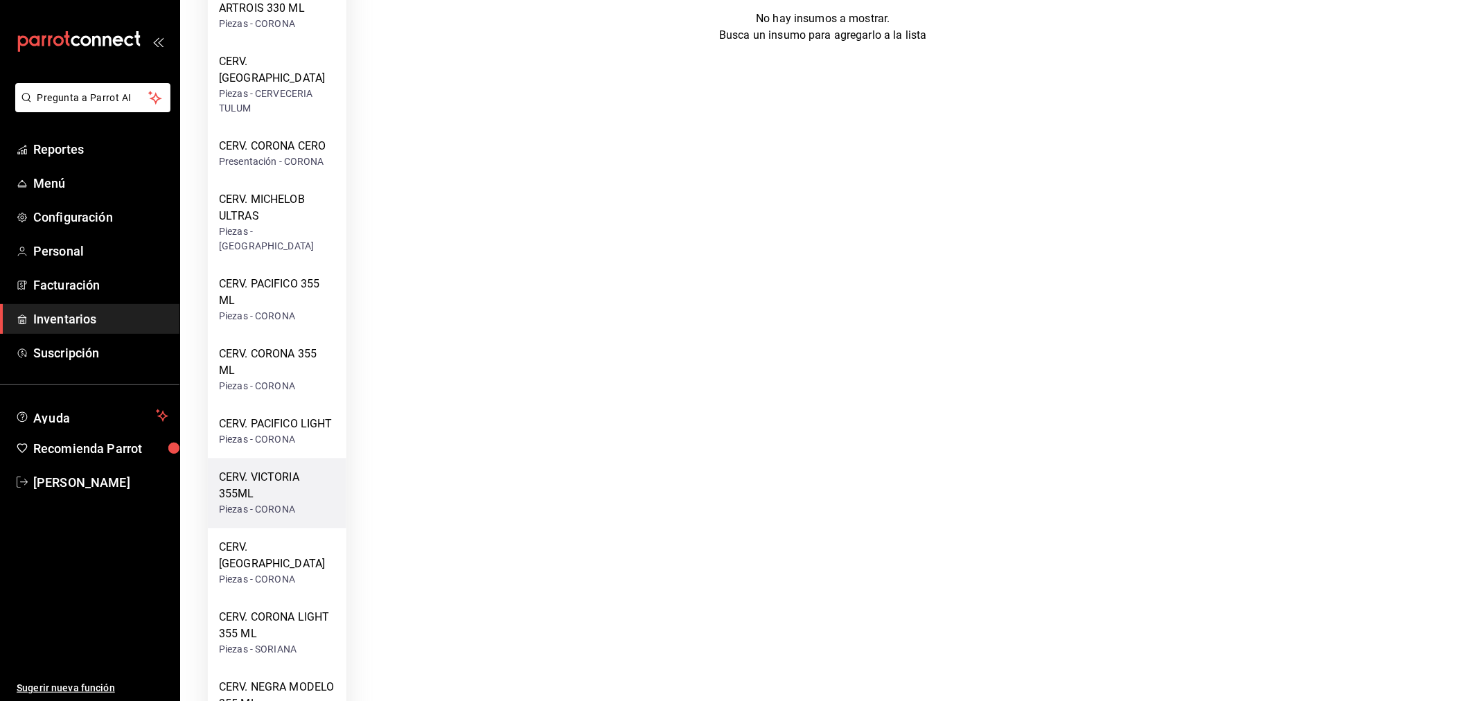
scroll to position [414, 0]
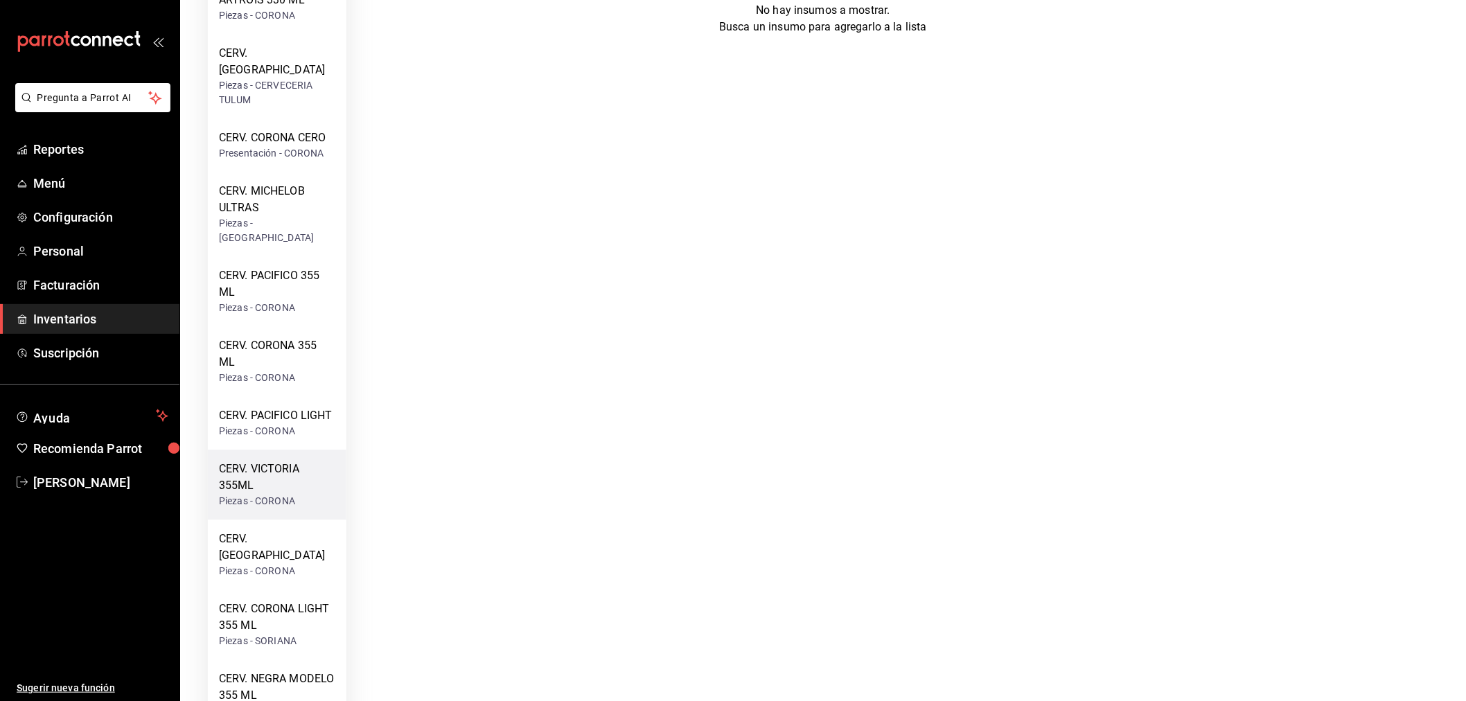
click at [279, 468] on div "CERV. VICTORIA 355ML" at bounding box center [277, 478] width 116 height 33
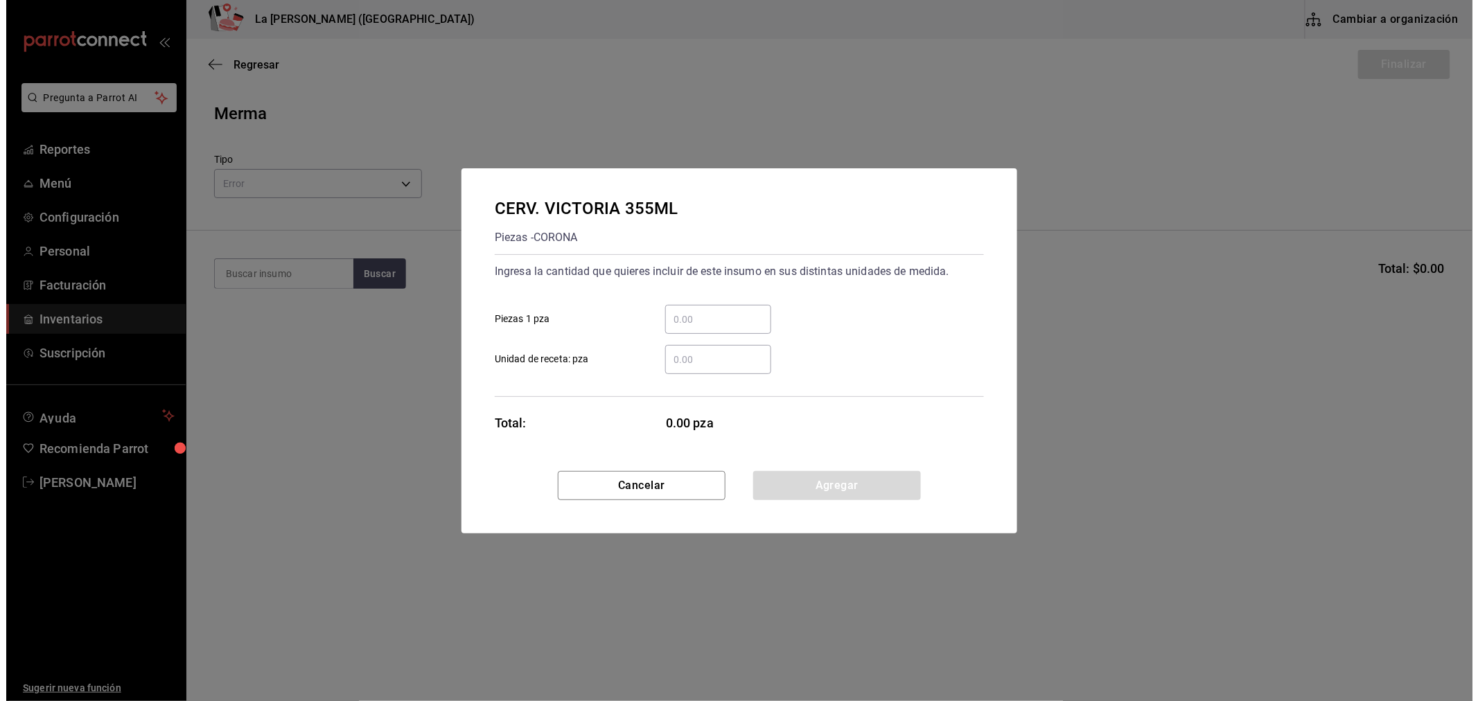
scroll to position [0, 0]
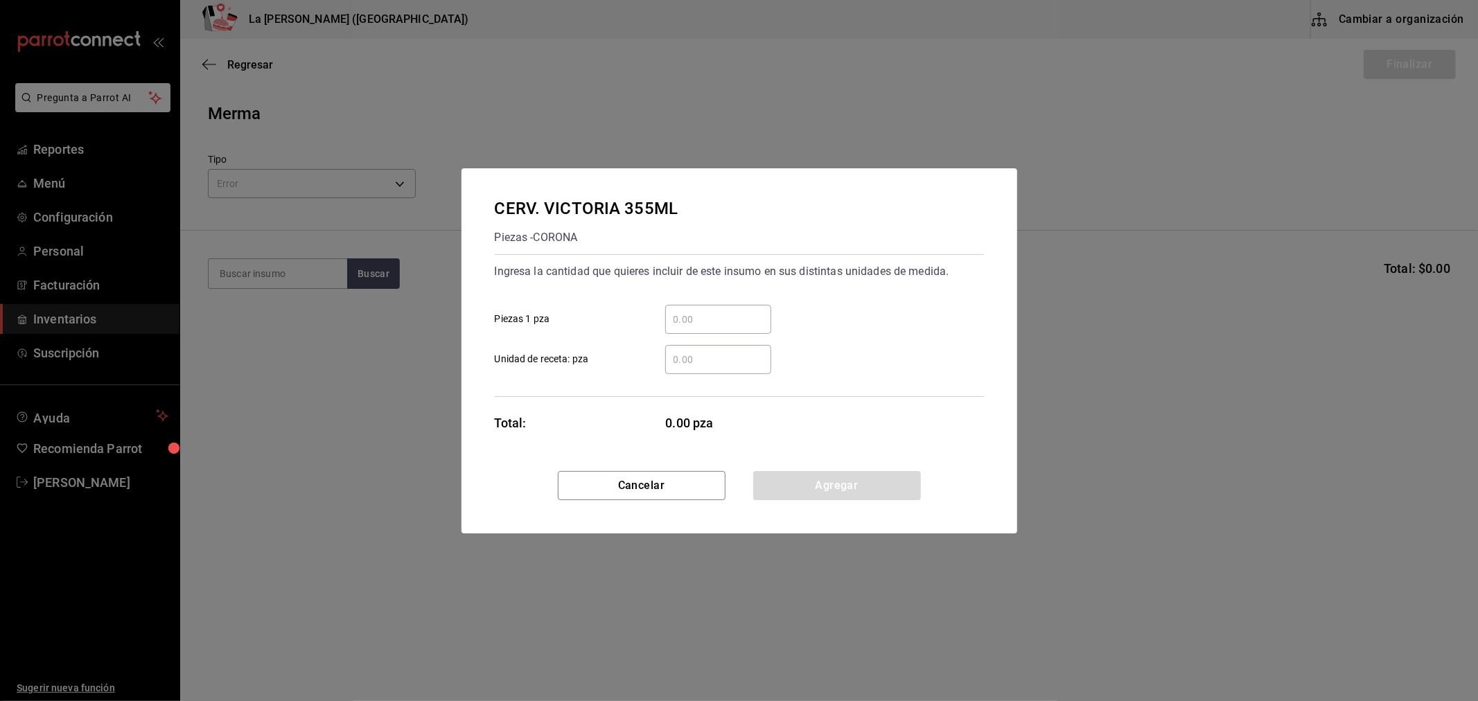
drag, startPoint x: 723, startPoint y: 337, endPoint x: 726, endPoint y: 319, distance: 17.7
click at [726, 321] on div "​ Piezas 1 pza ​ Unidad de receta: pza" at bounding box center [734, 334] width 500 height 80
click at [728, 319] on input "​ Piezas 1 pza" at bounding box center [718, 319] width 106 height 17
type input "22"
click button "Agregar" at bounding box center [837, 485] width 168 height 29
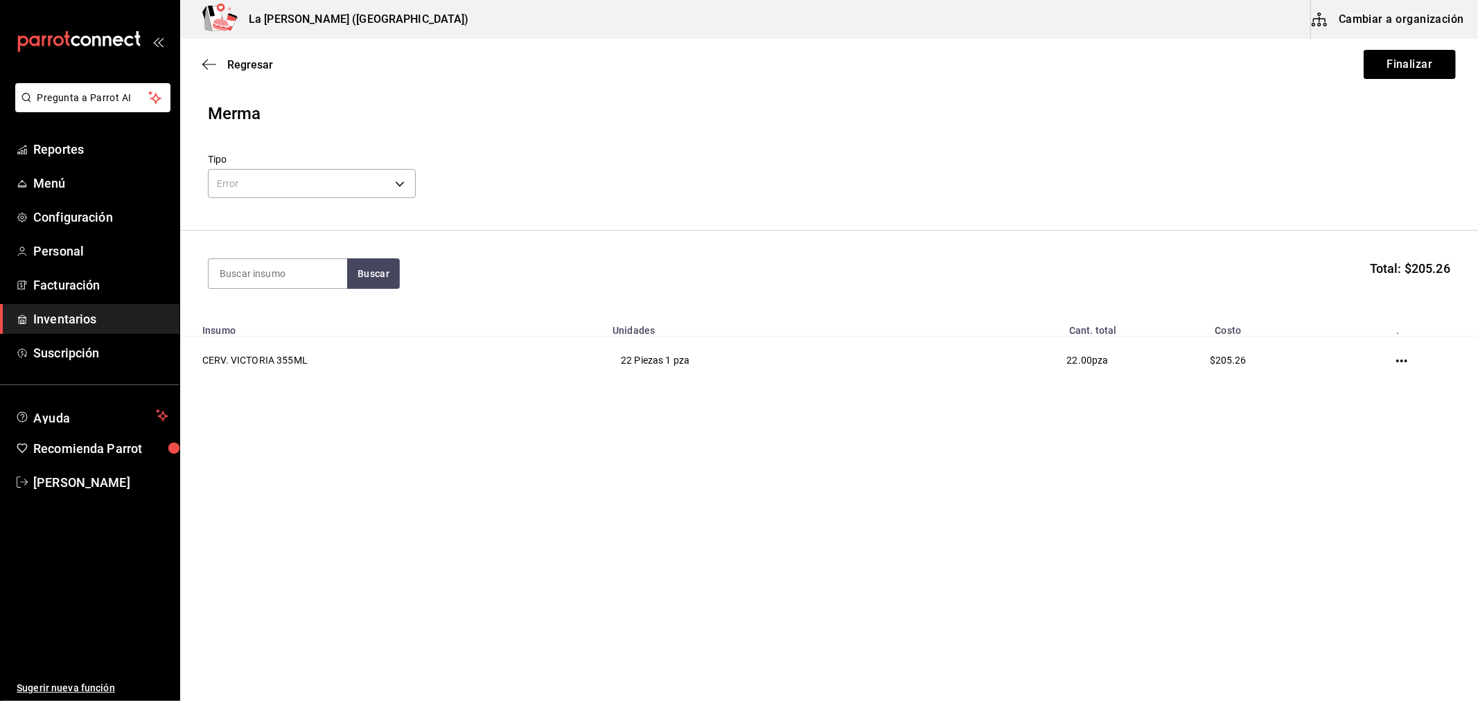
click at [1410, 107] on div "Merma" at bounding box center [829, 113] width 1243 height 25
click at [1423, 62] on button "Finalizar" at bounding box center [1410, 64] width 92 height 29
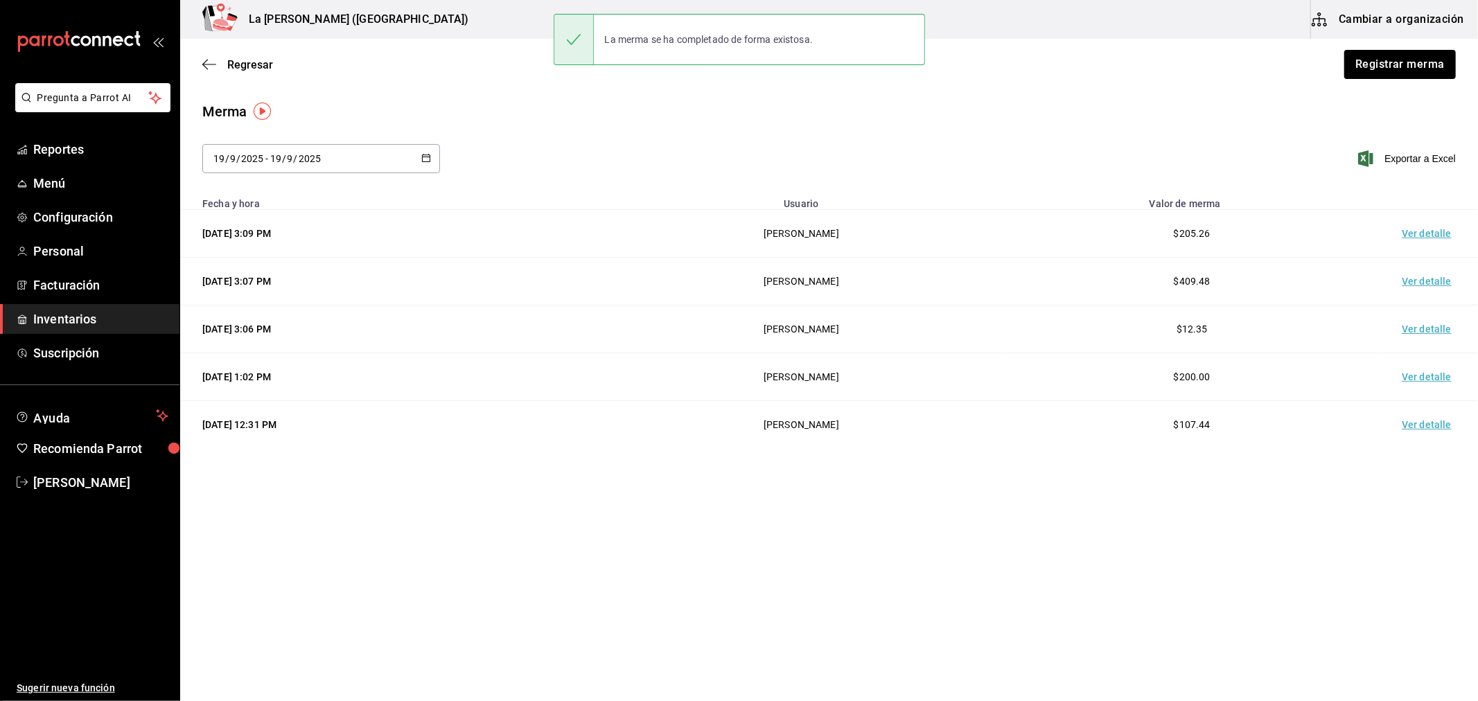
click at [1423, 229] on td "Ver detalle" at bounding box center [1429, 234] width 97 height 48
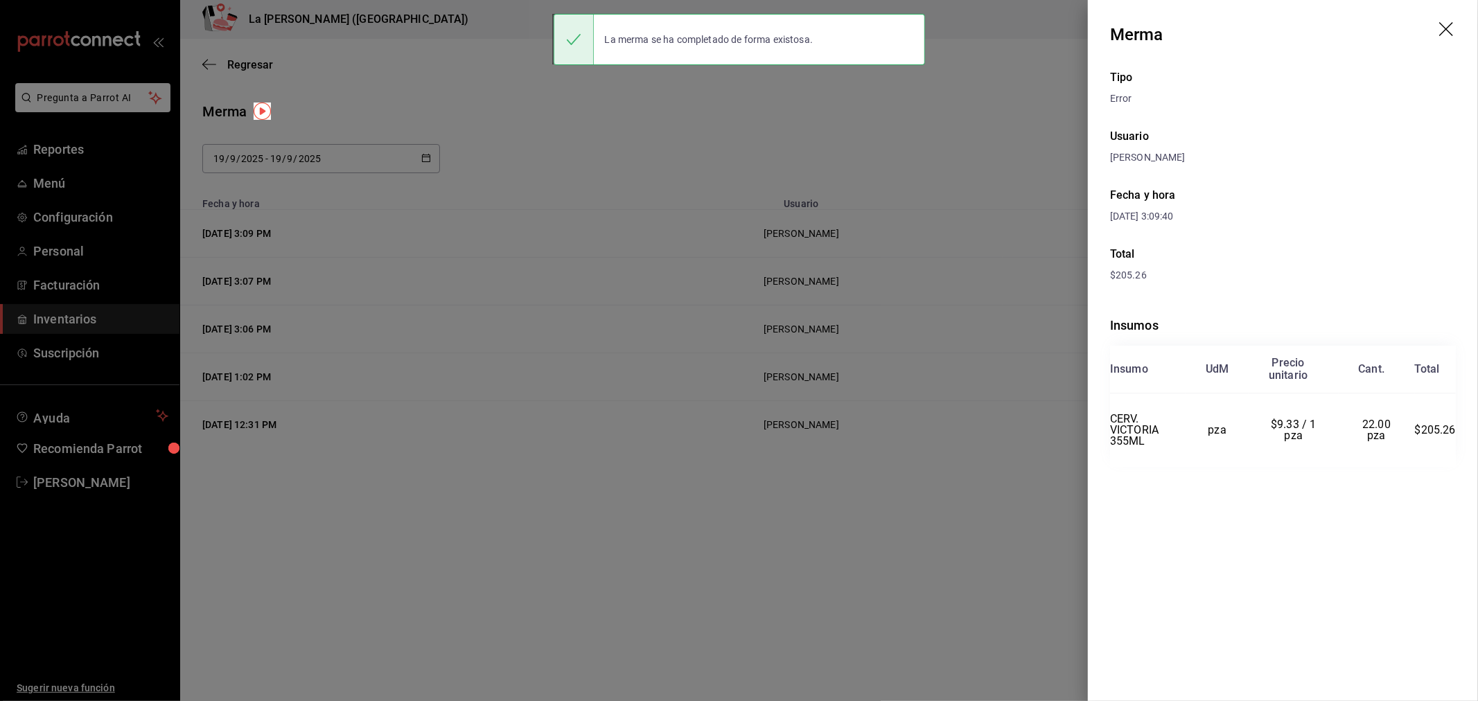
click at [666, 192] on div at bounding box center [739, 350] width 1478 height 701
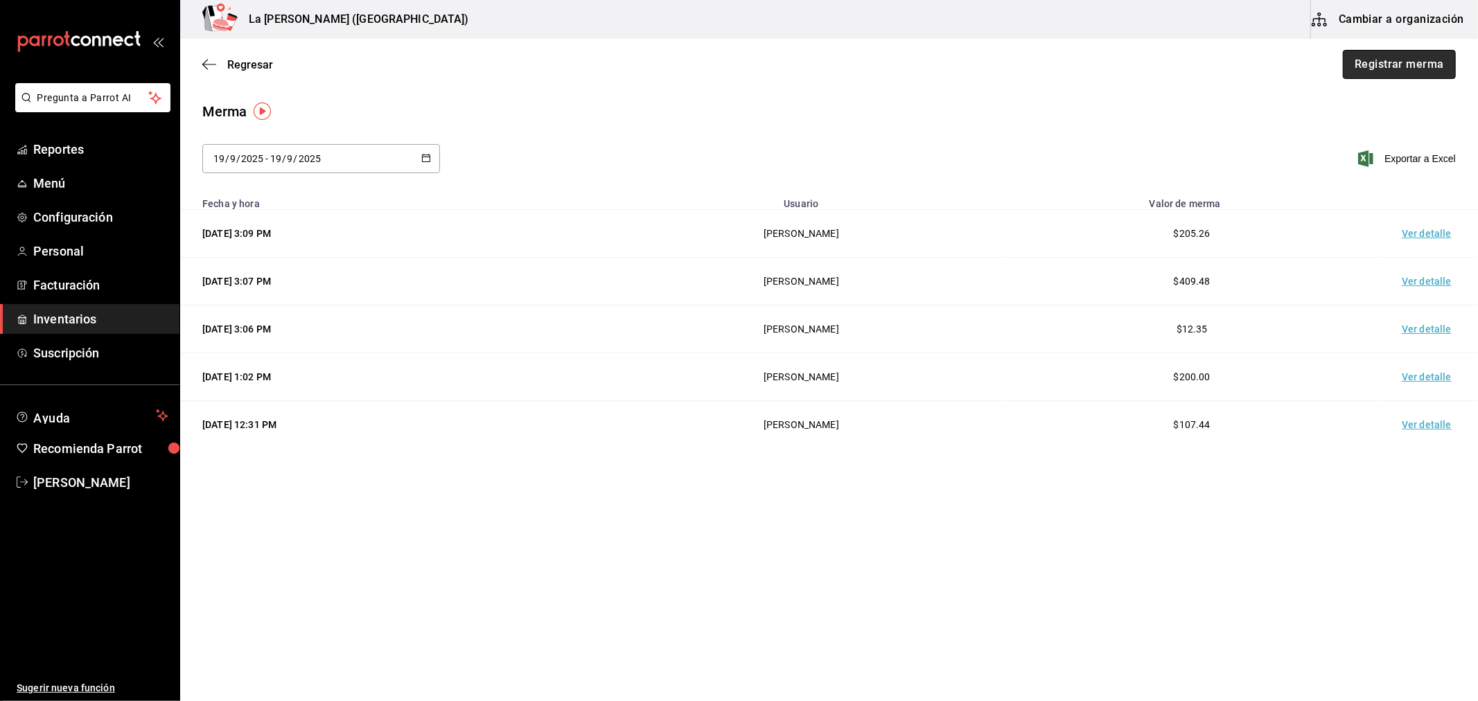
click at [1412, 71] on button "Registrar merma" at bounding box center [1399, 64] width 113 height 29
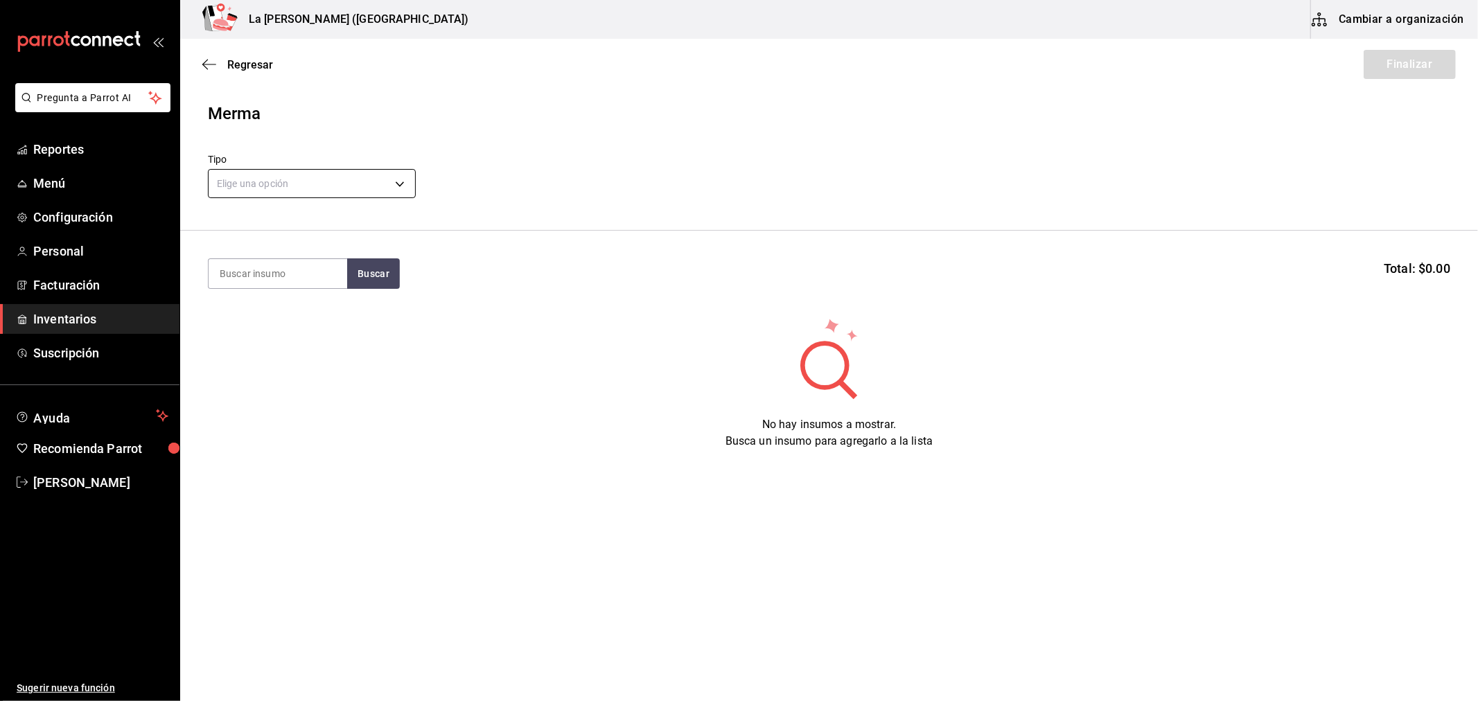
click at [321, 185] on body "Pregunta a Parrot AI Reportes Menú Configuración Personal Facturación Inventari…" at bounding box center [739, 311] width 1478 height 623
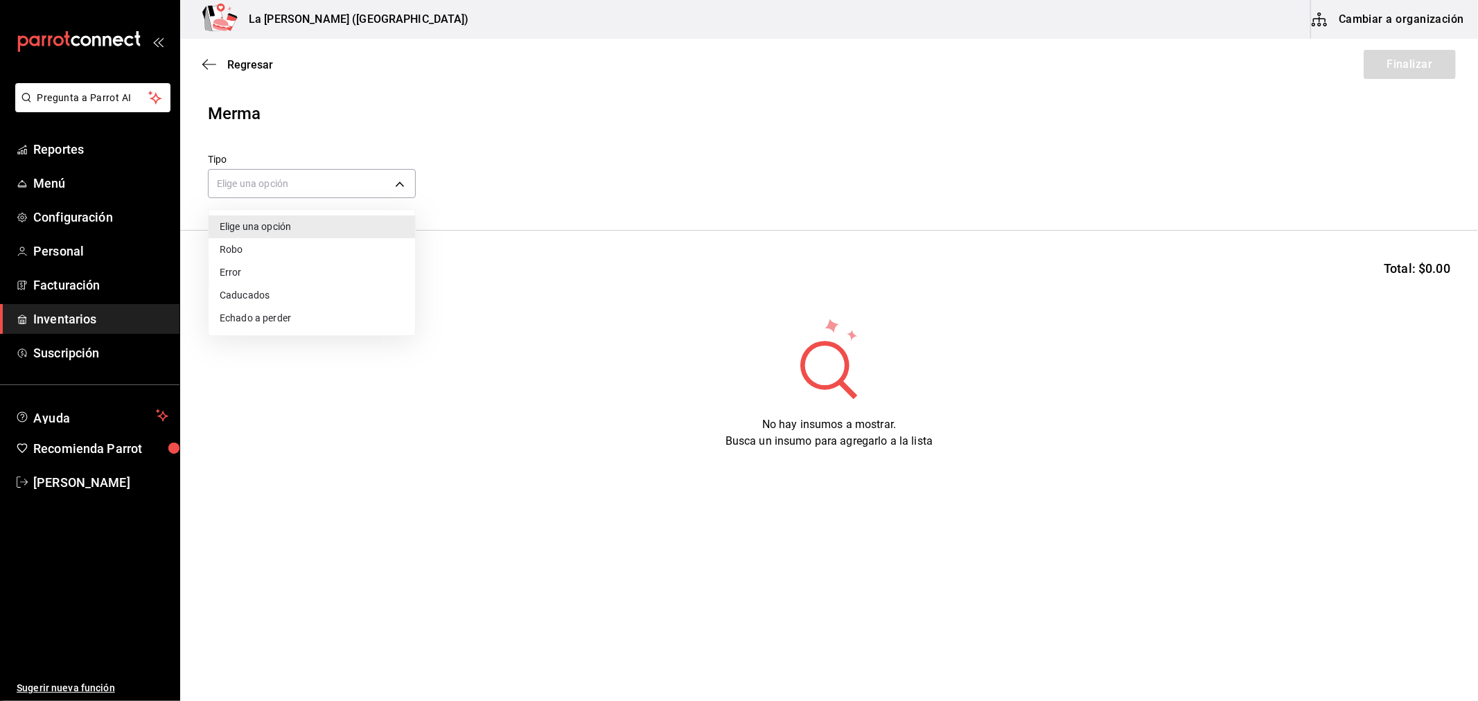
click at [256, 271] on li "Error" at bounding box center [312, 272] width 207 height 23
type input "ERROR"
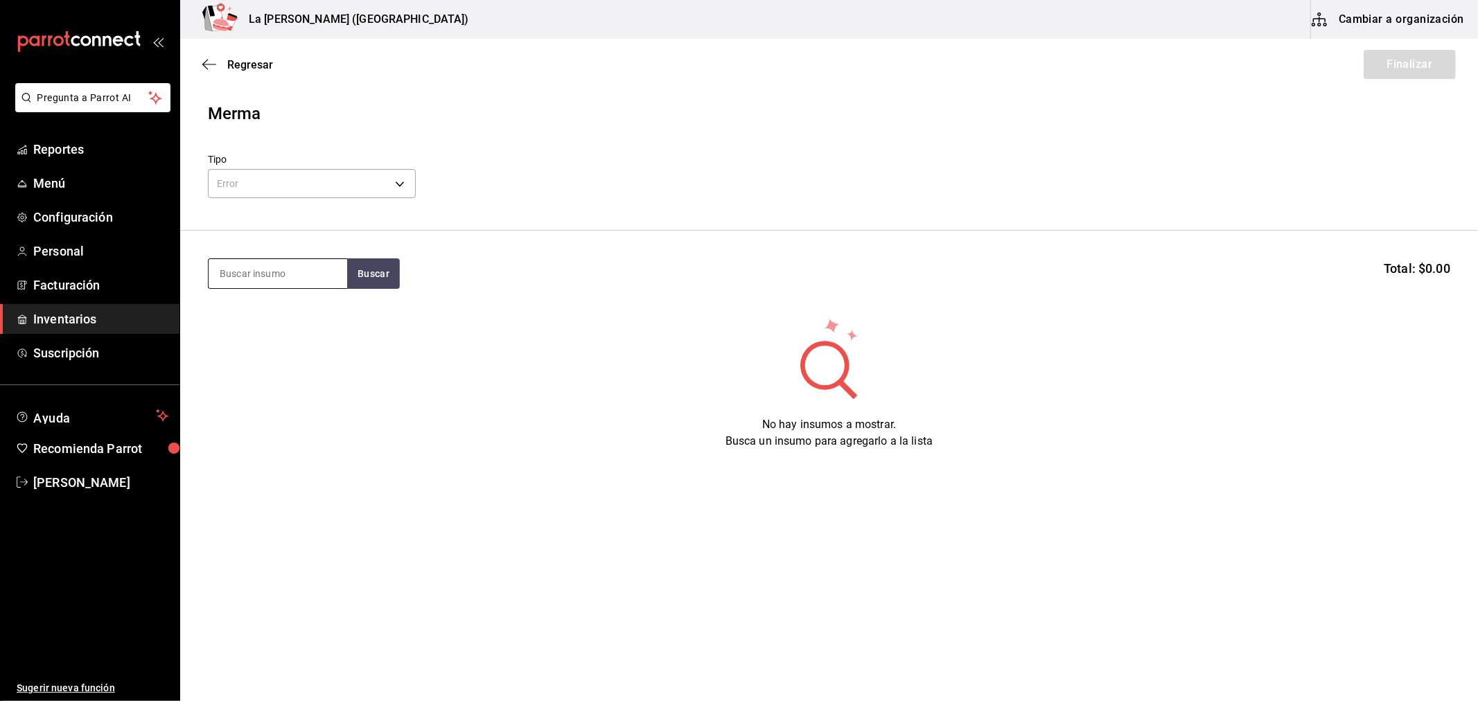
click at [274, 280] on input at bounding box center [278, 273] width 139 height 29
type input "jug"
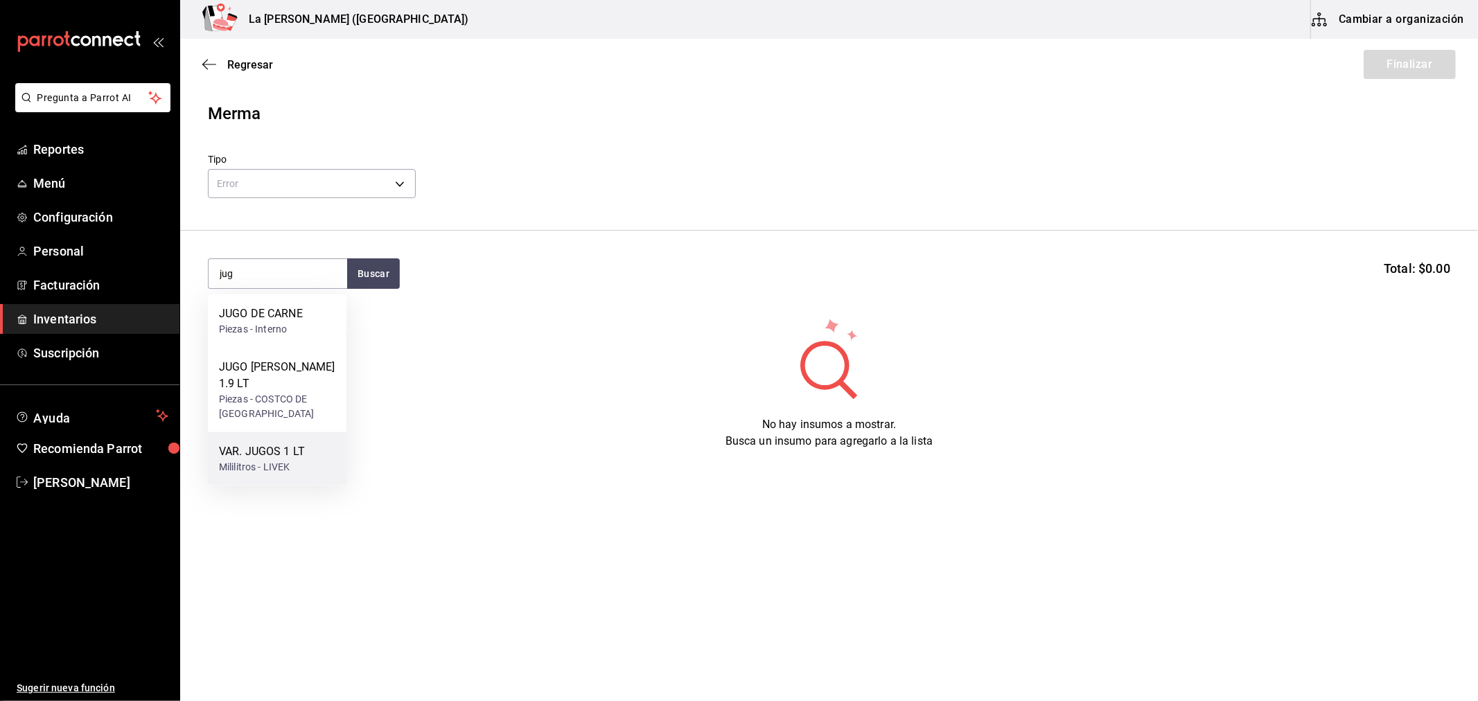
click at [281, 444] on div "VAR. JUGOS 1 LT" at bounding box center [262, 452] width 86 height 17
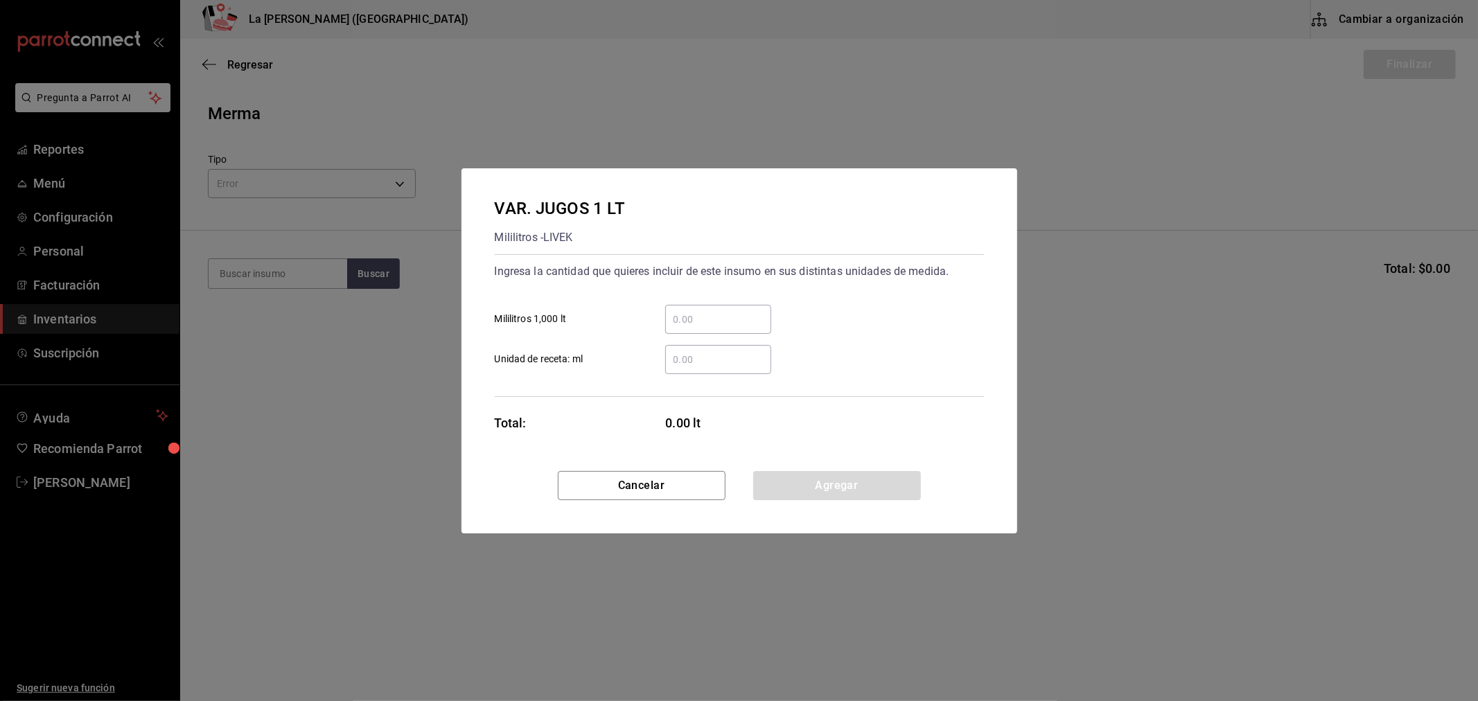
click at [660, 305] on div "​" at bounding box center [707, 319] width 128 height 29
click at [665, 311] on input "​ Mililitros 1,000 lt" at bounding box center [718, 319] width 106 height 17
click at [676, 320] on input "​ Mililitros 1,000 lt" at bounding box center [718, 319] width 106 height 17
type input "80"
click button "Agregar" at bounding box center [837, 485] width 168 height 29
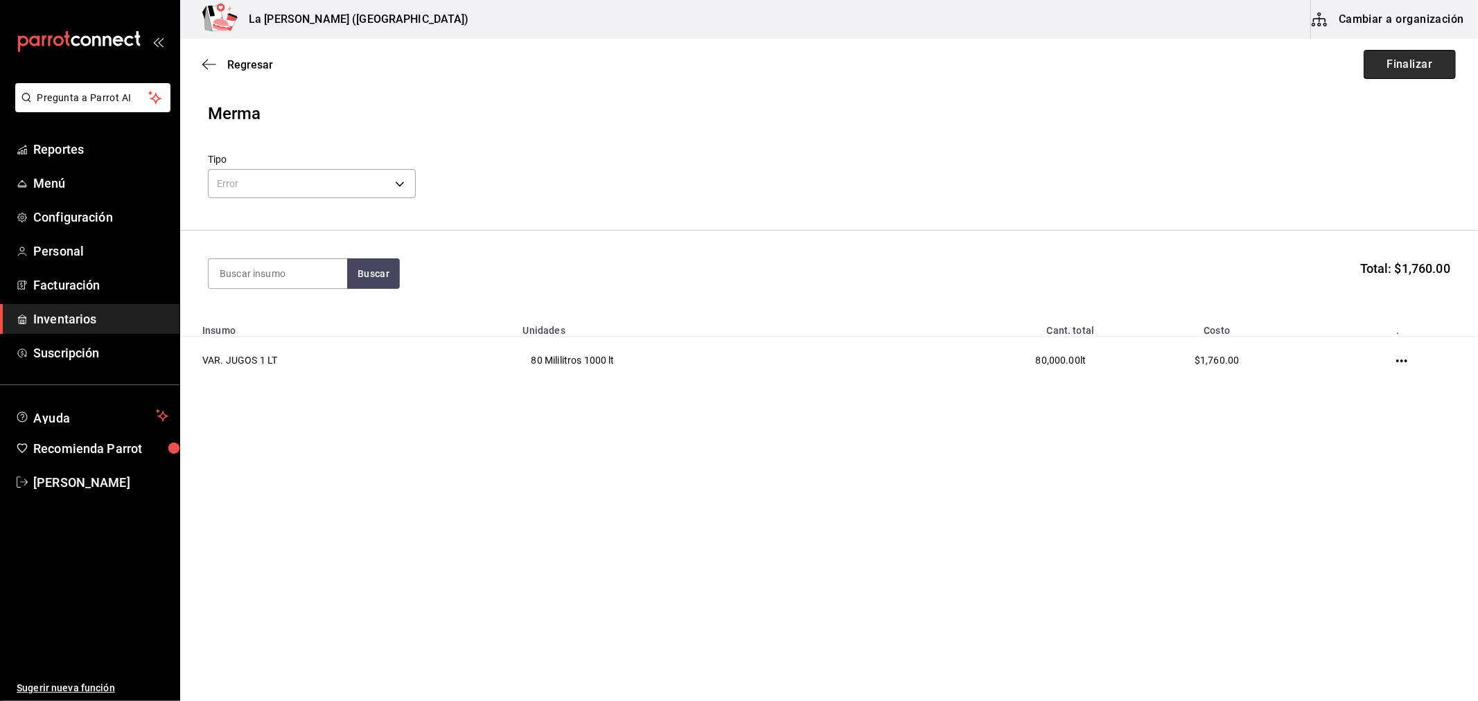
click at [1430, 72] on button "Finalizar" at bounding box center [1410, 64] width 92 height 29
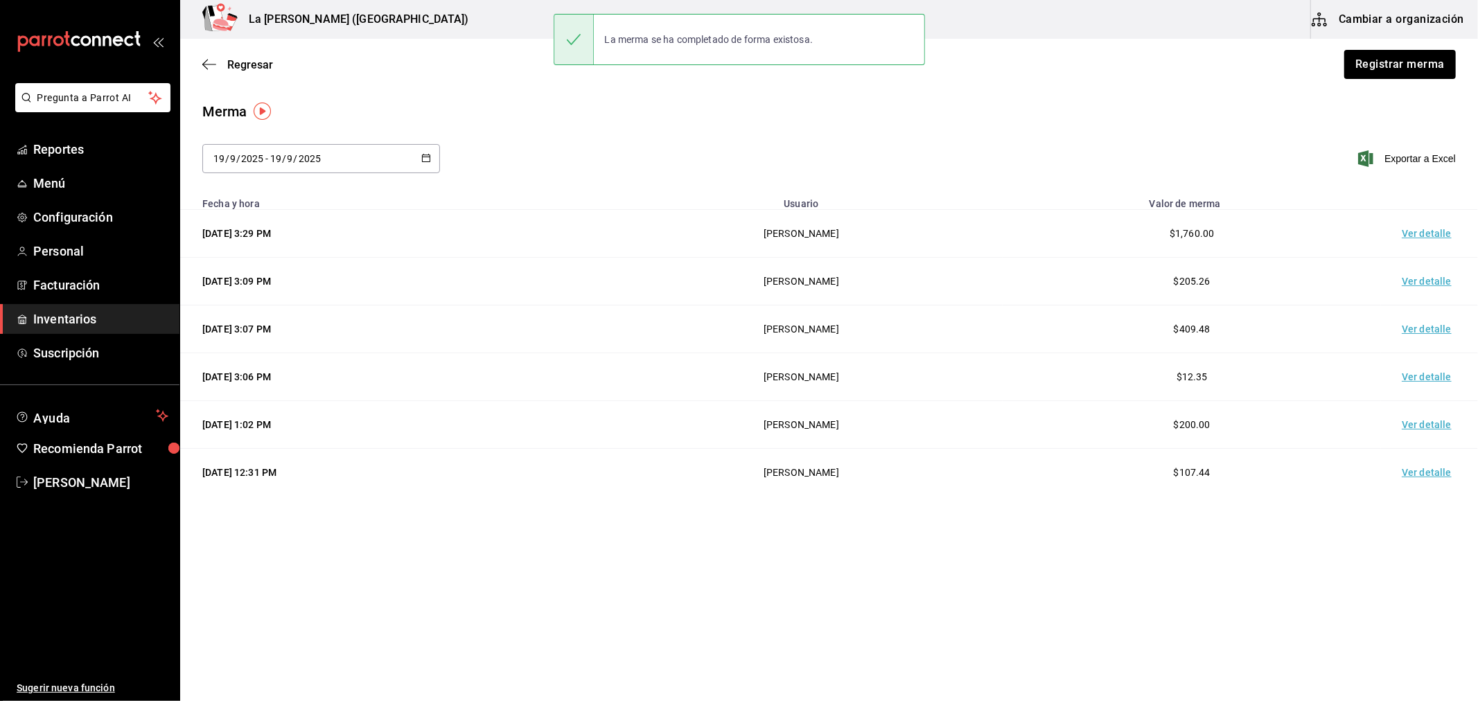
click at [1425, 243] on td "Ver detalle" at bounding box center [1429, 234] width 97 height 48
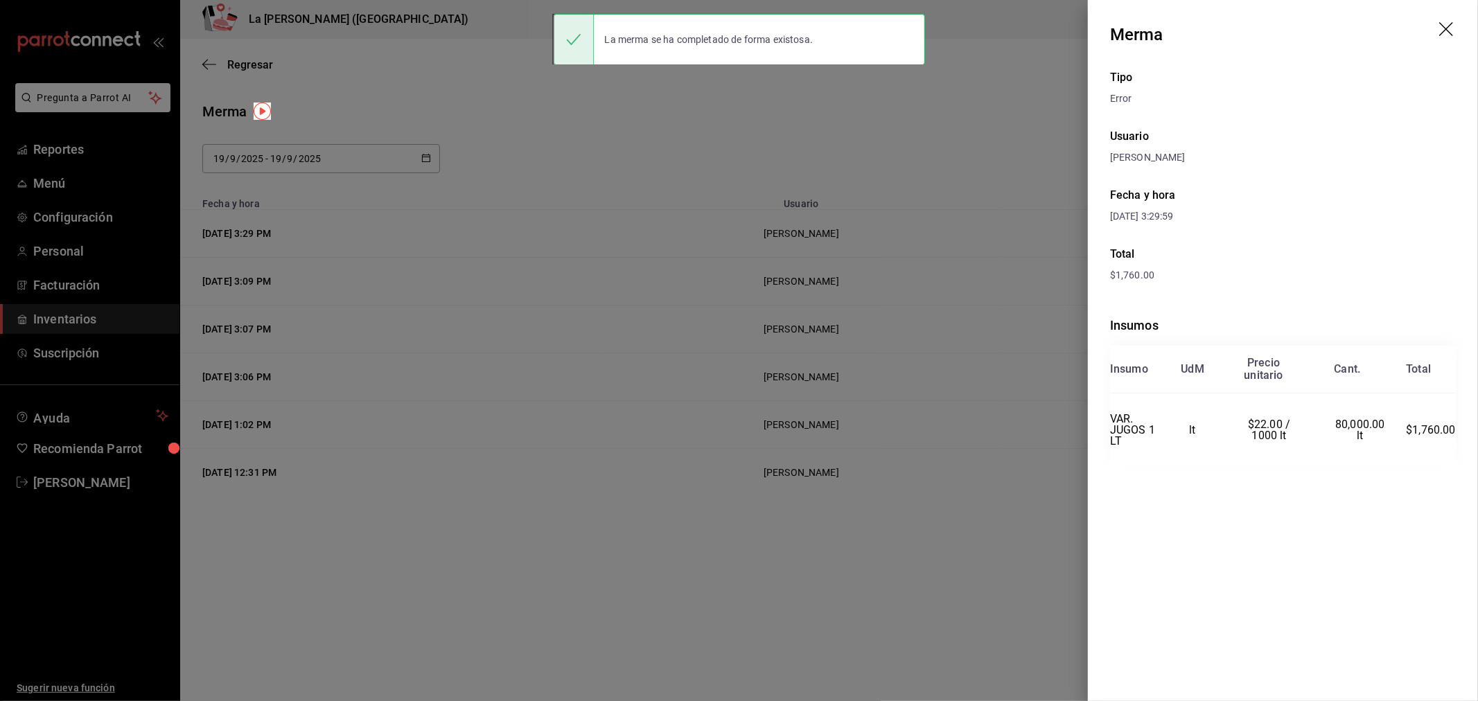
click at [797, 256] on div at bounding box center [739, 350] width 1478 height 701
